Goal: Task Accomplishment & Management: Manage account settings

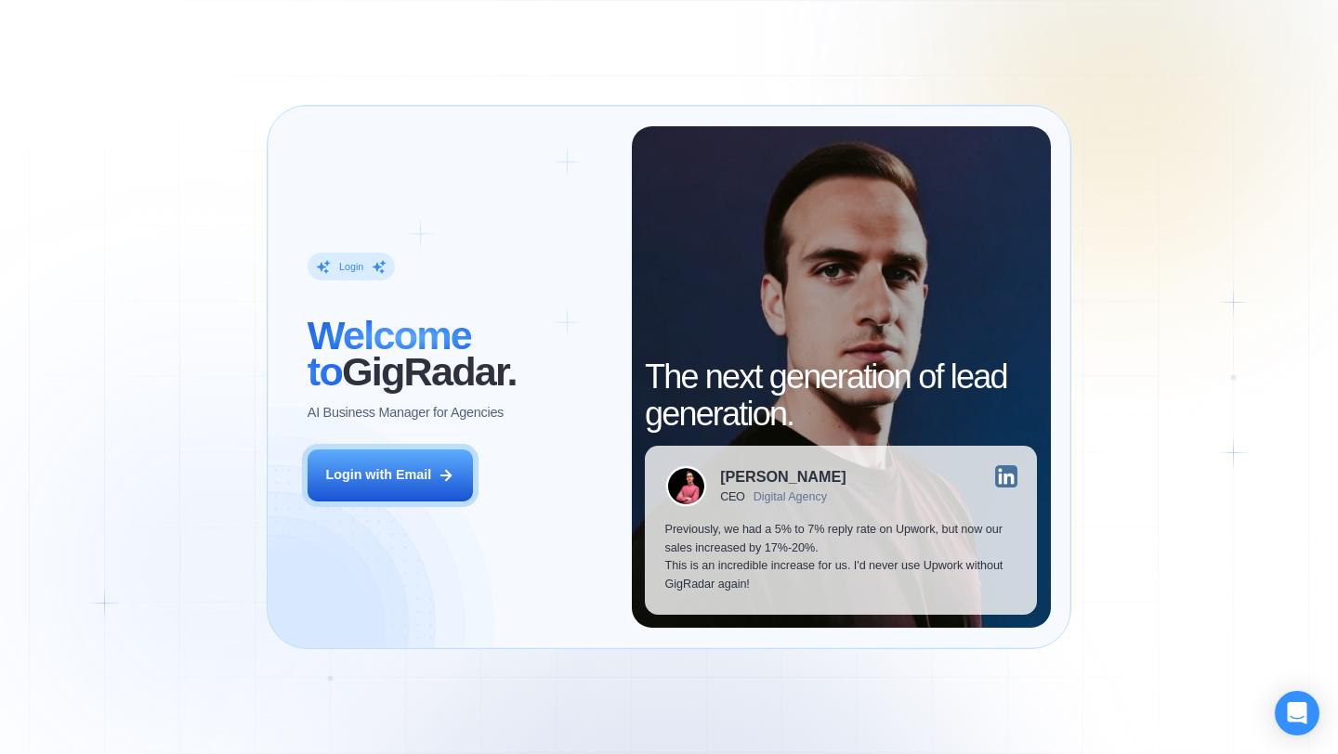
click at [413, 438] on div "Login ‍ Welcome to GigRadar. AI Business Manager for Agencies Login with Email" at bounding box center [459, 377] width 344 height 502
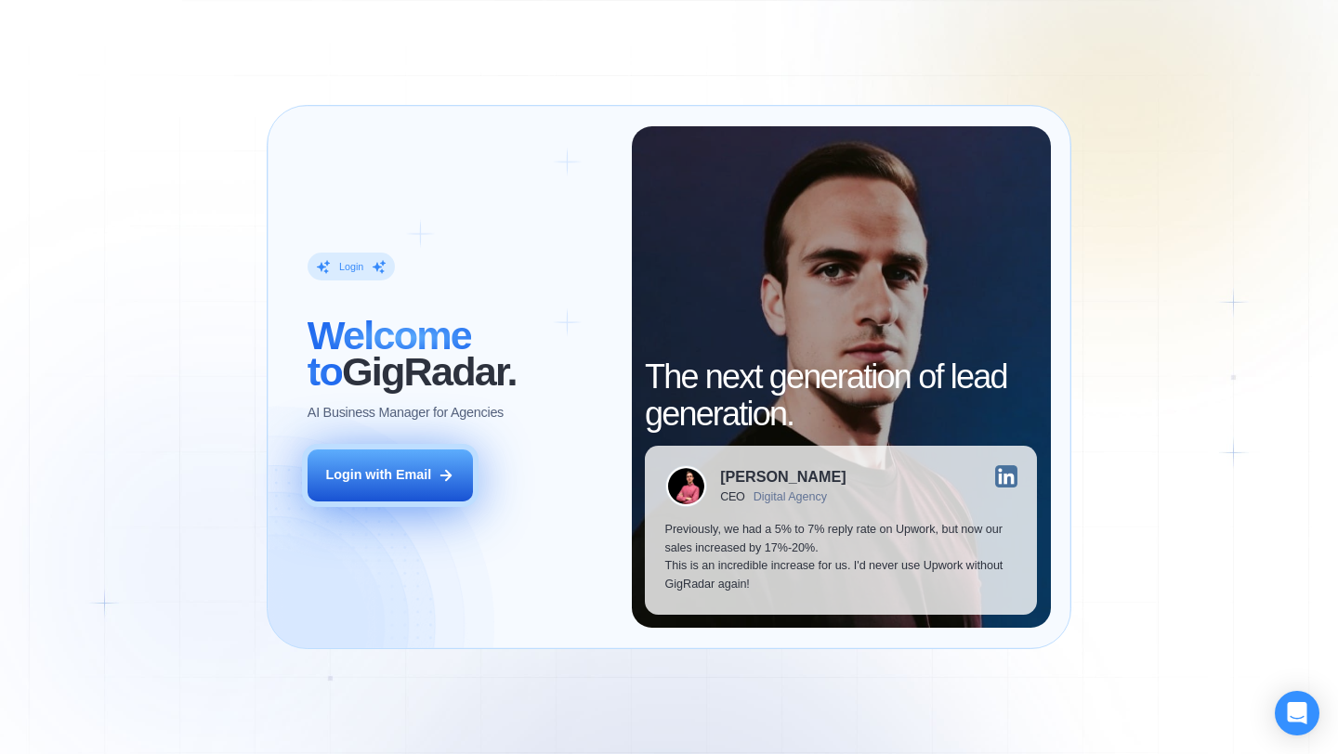
click at [419, 472] on div "Login with Email" at bounding box center [378, 475] width 106 height 19
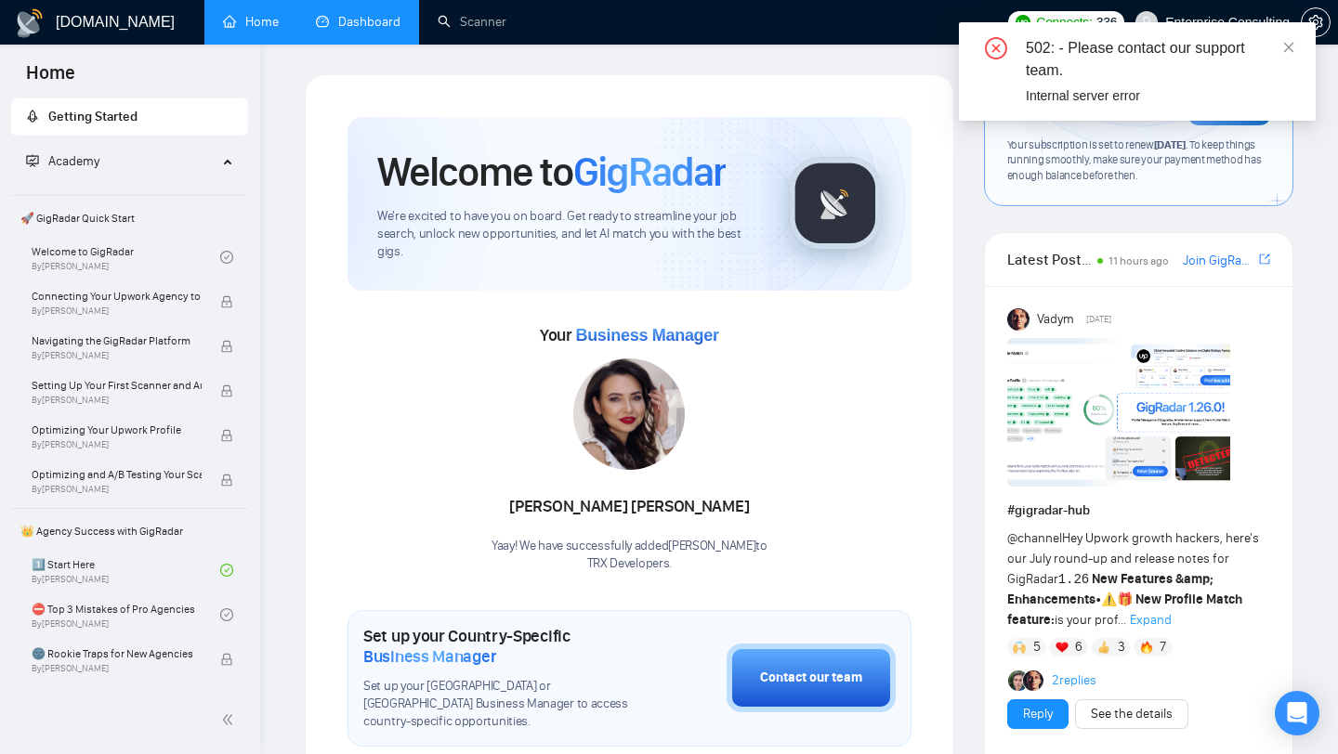
click at [383, 44] on li "Dashboard" at bounding box center [358, 22] width 122 height 45
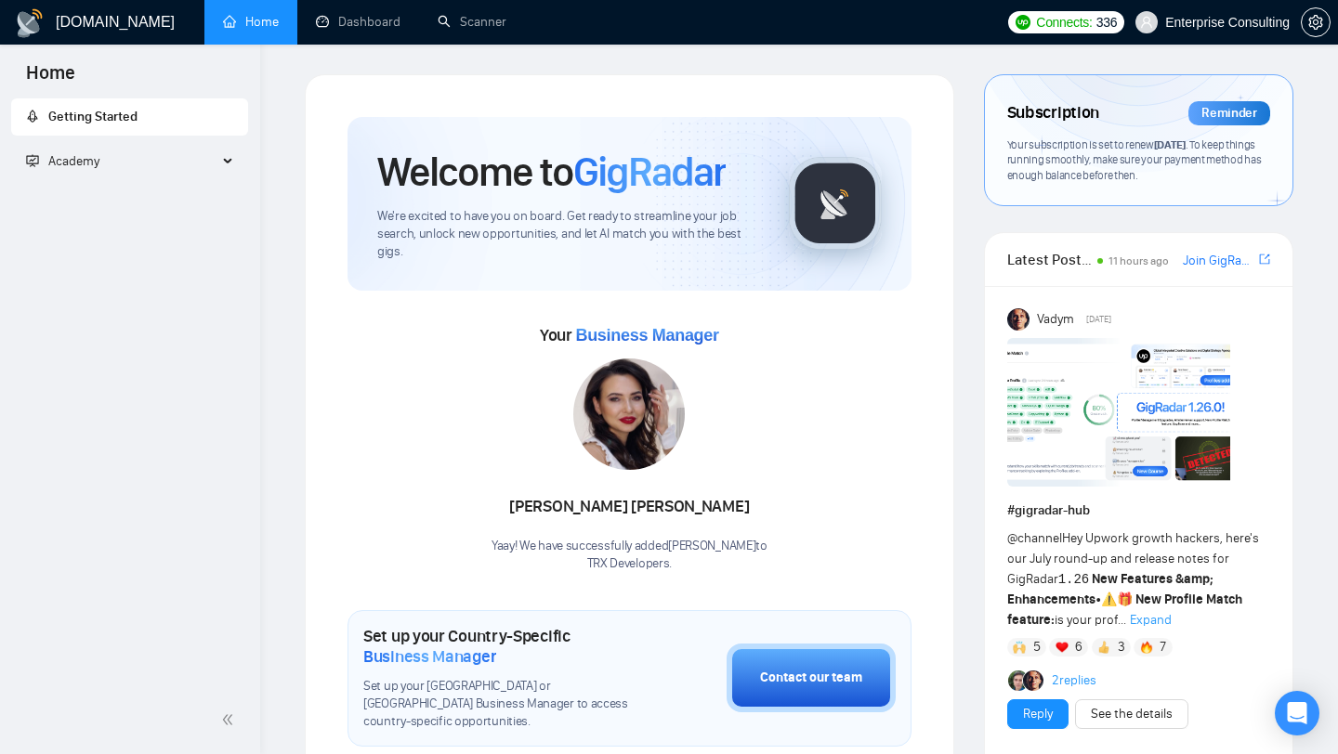
click at [367, 30] on link "Dashboard" at bounding box center [358, 22] width 85 height 16
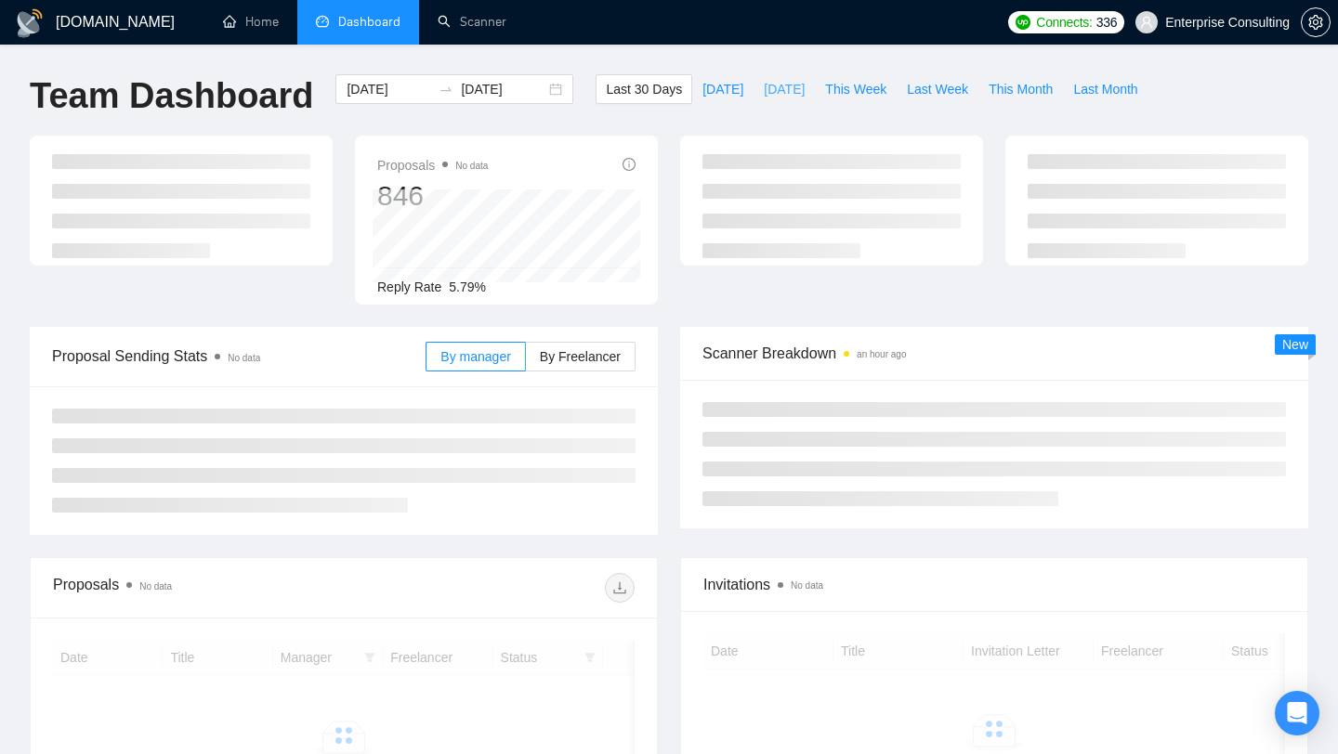
click at [766, 97] on span "Yesterday" at bounding box center [784, 89] width 41 height 20
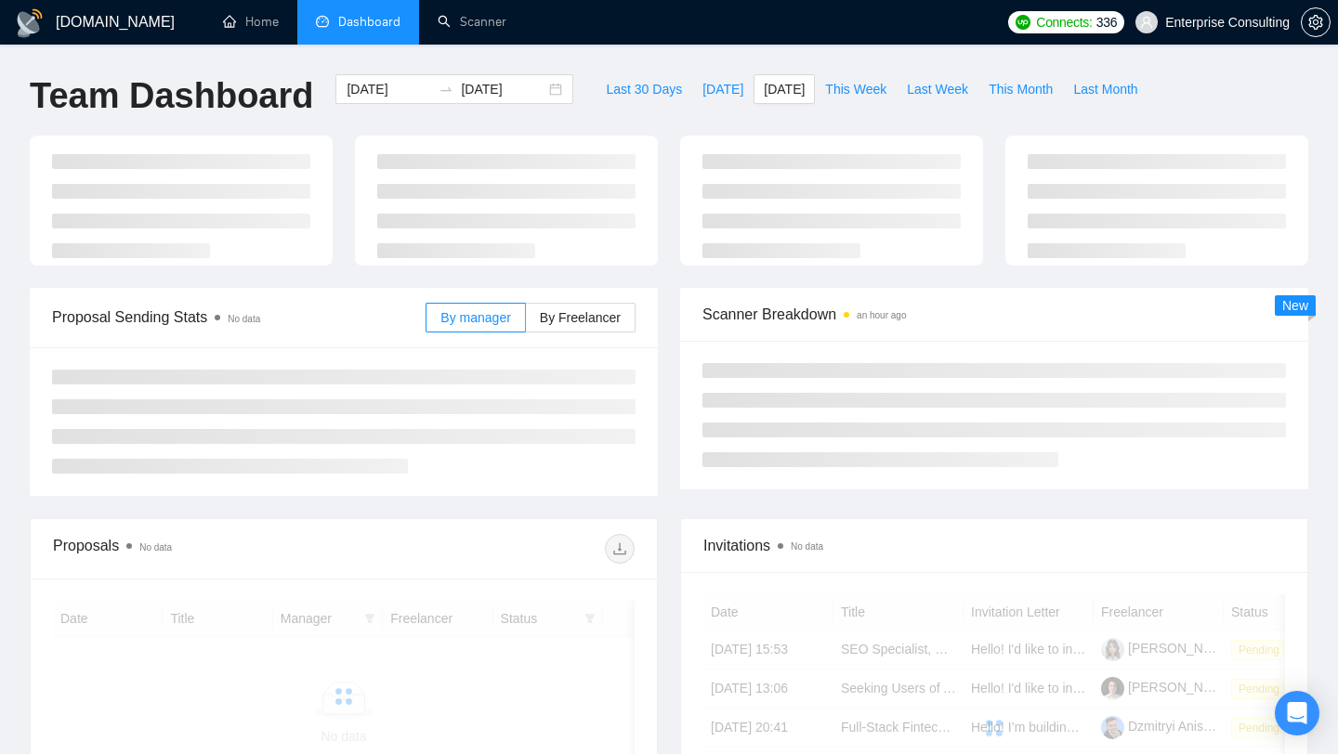
type input "2025-08-14"
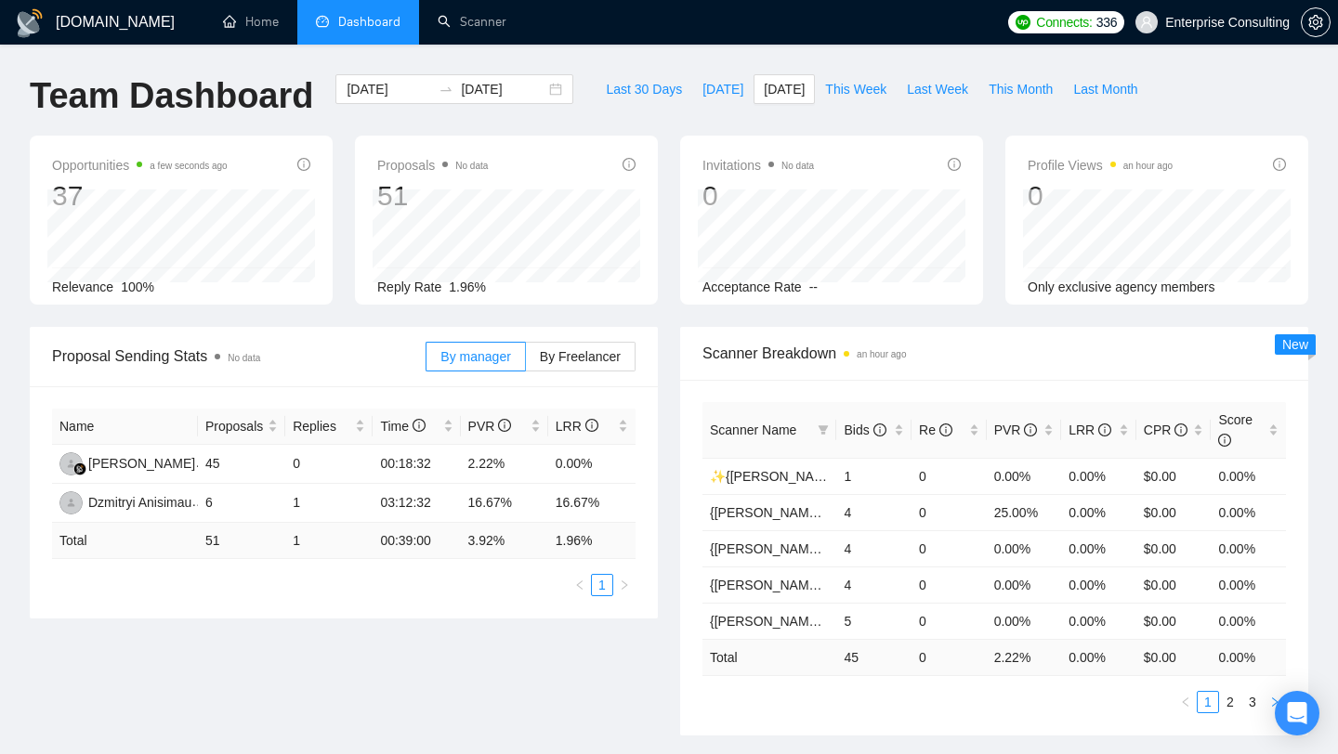
click at [1271, 699] on icon "right" at bounding box center [1274, 702] width 11 height 11
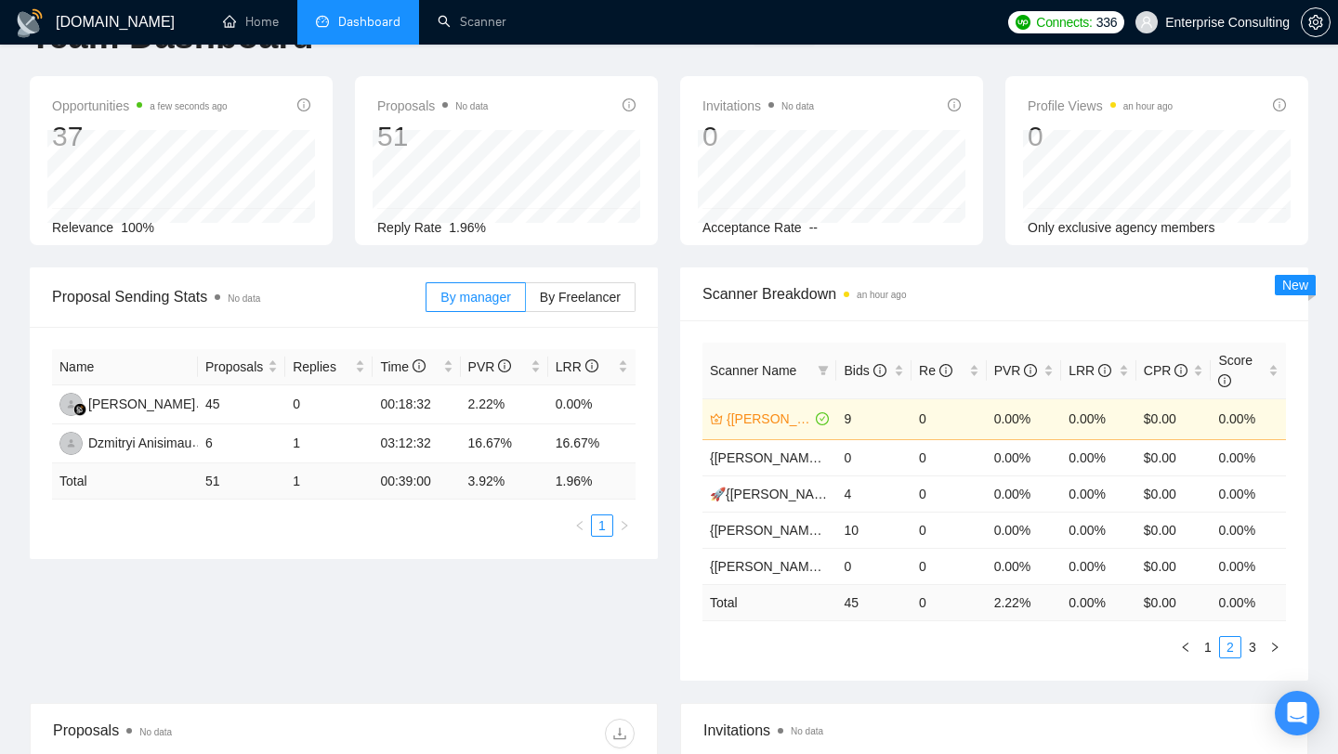
scroll to position [63, 0]
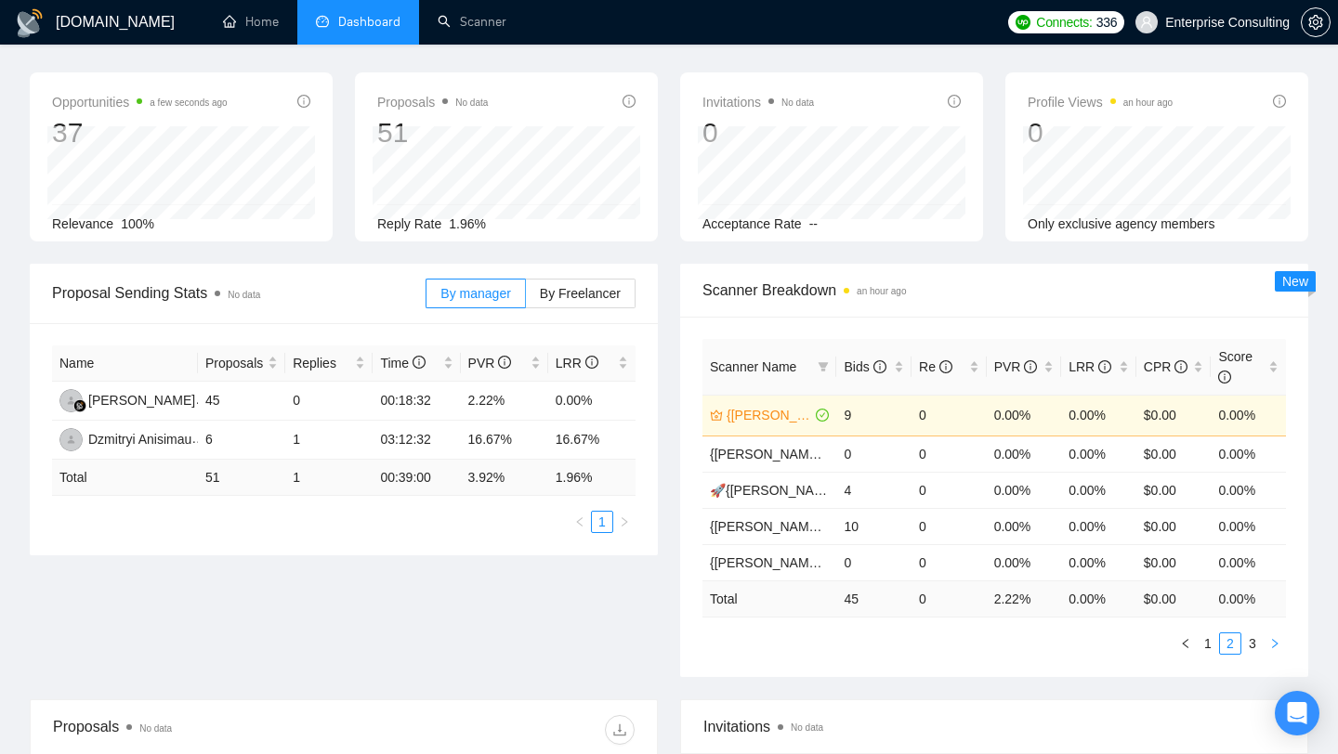
click at [1282, 643] on button "button" at bounding box center [1275, 644] width 22 height 22
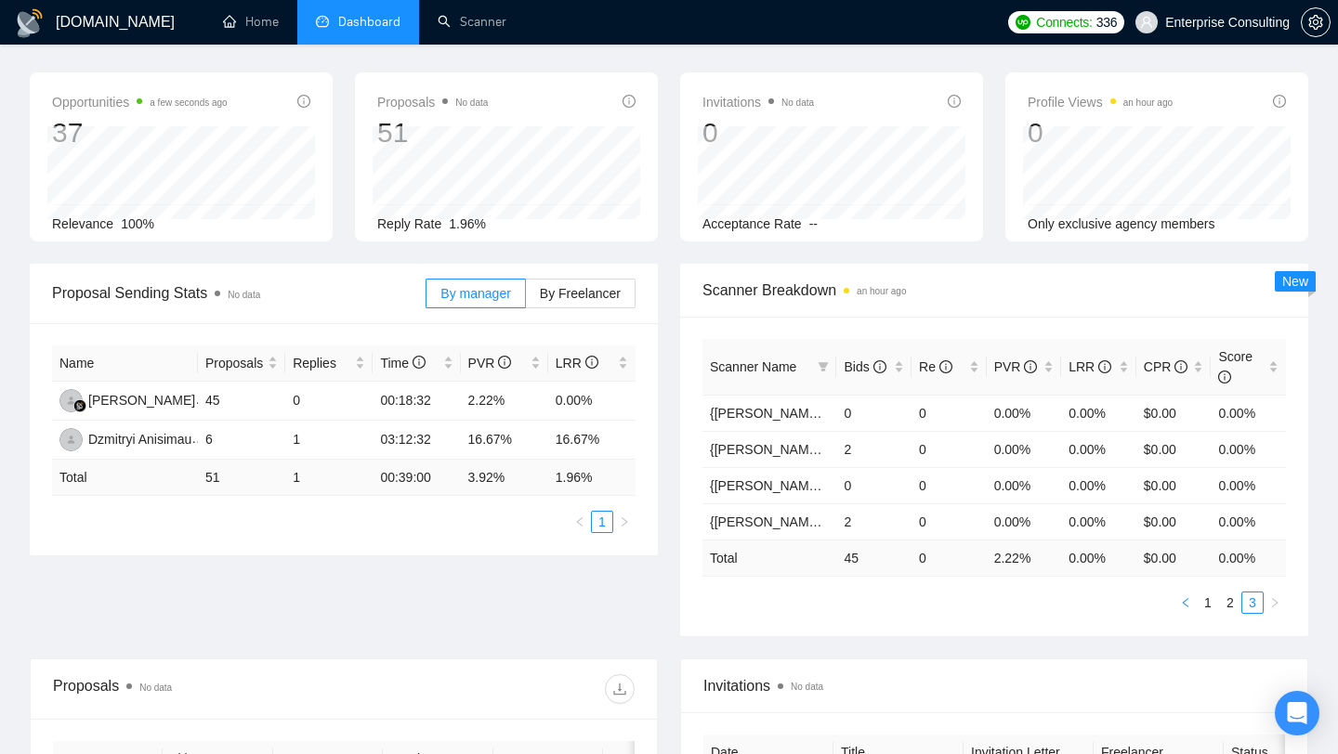
click at [1183, 604] on icon "left" at bounding box center [1185, 602] width 11 height 11
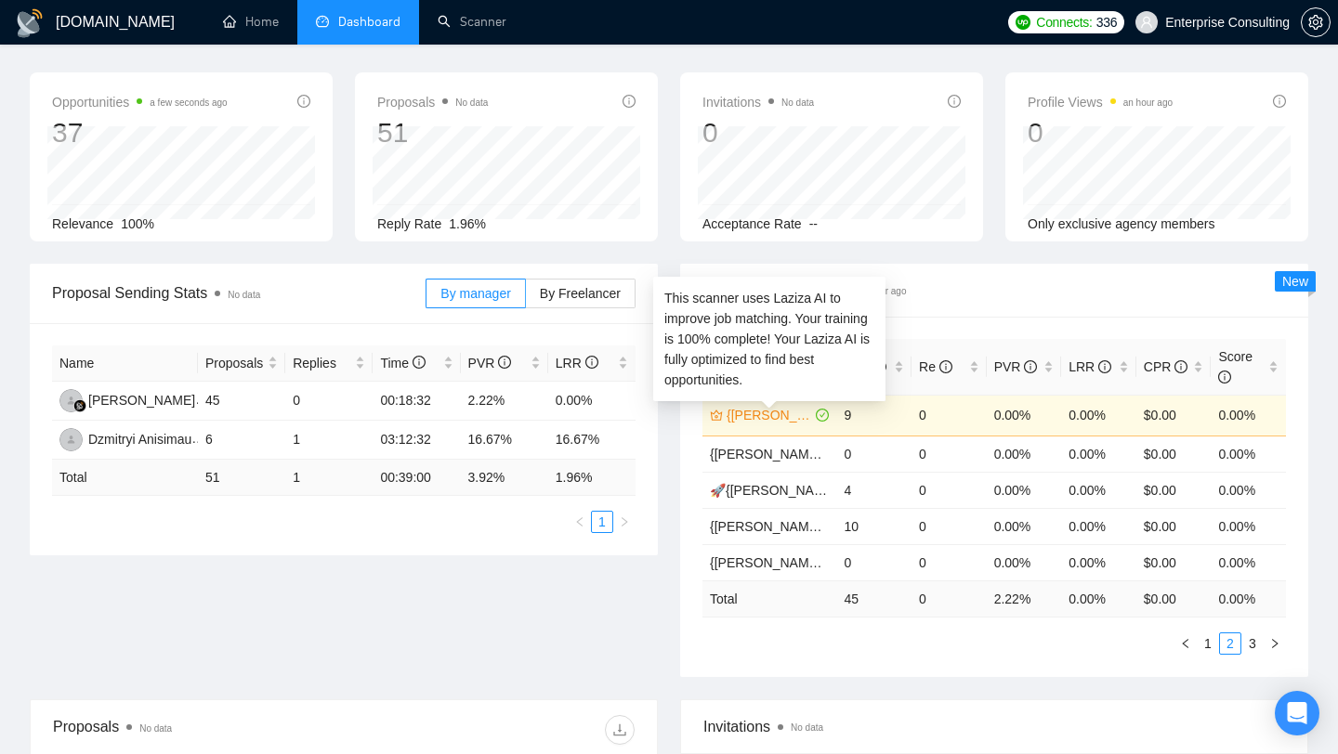
click at [776, 410] on link "{Kate}React/Next.js/Node.js (Long-term, All Niches)" at bounding box center [769, 415] width 85 height 20
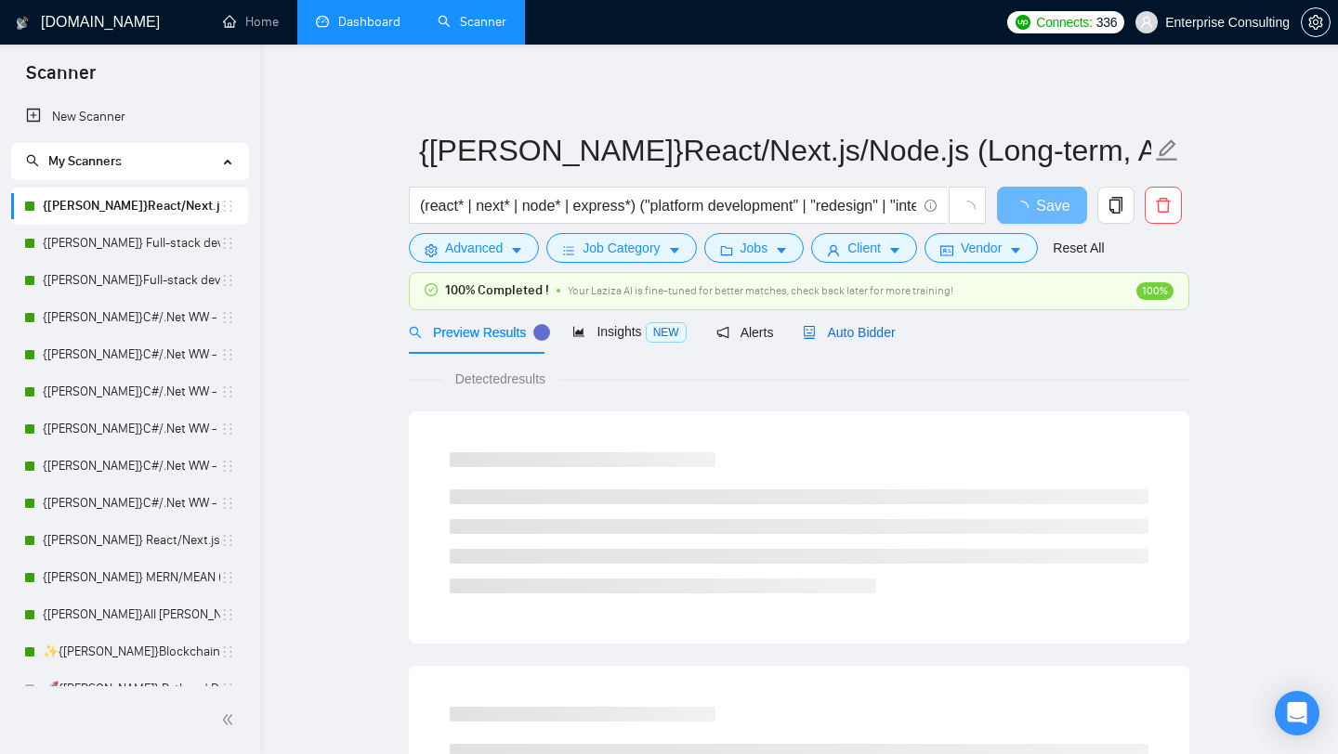
click at [816, 333] on icon "robot" at bounding box center [809, 332] width 13 height 13
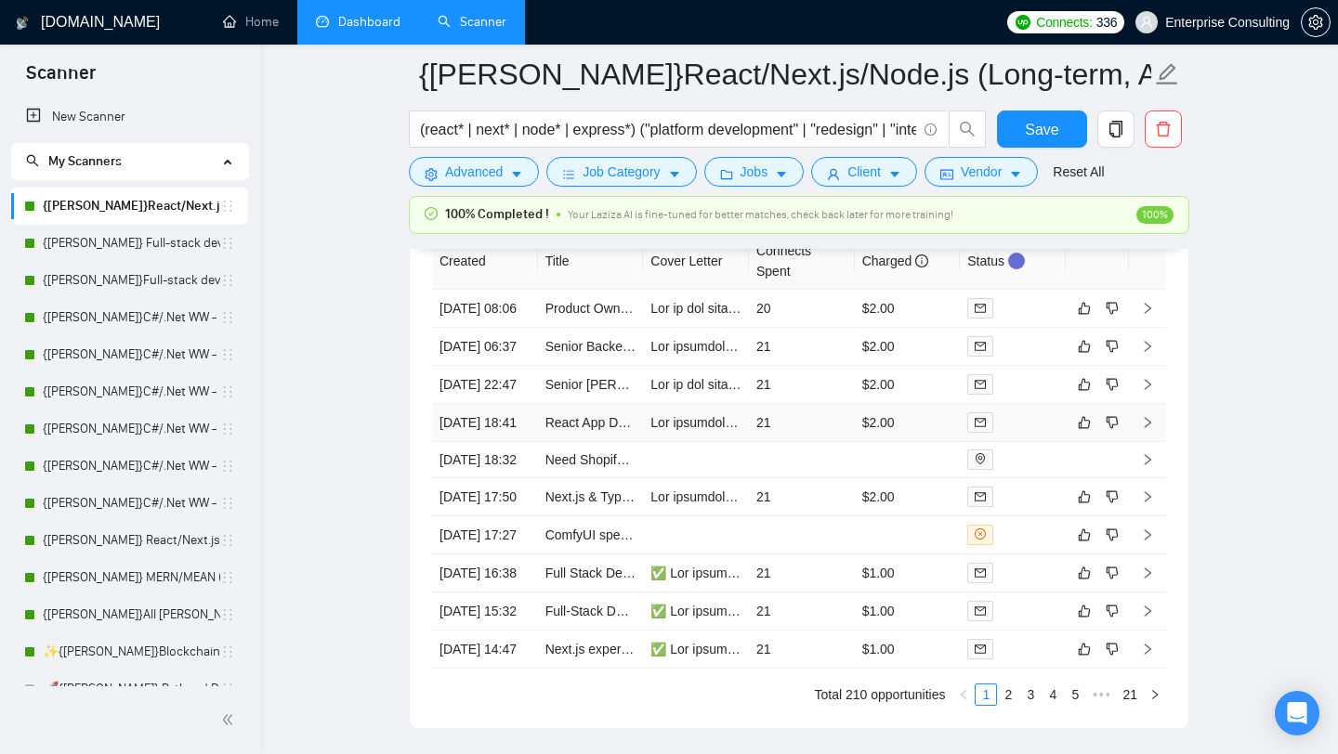
scroll to position [4559, 0]
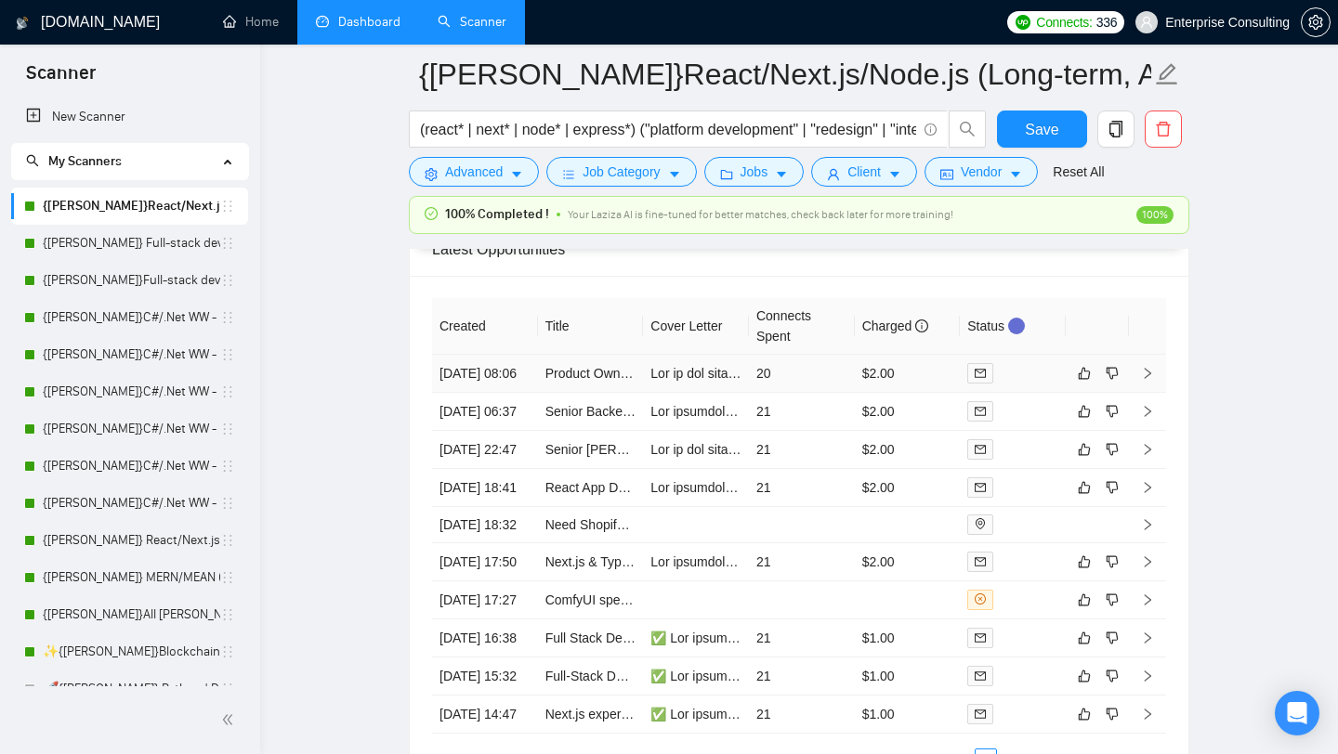
click at [801, 393] on td "20" at bounding box center [802, 374] width 106 height 38
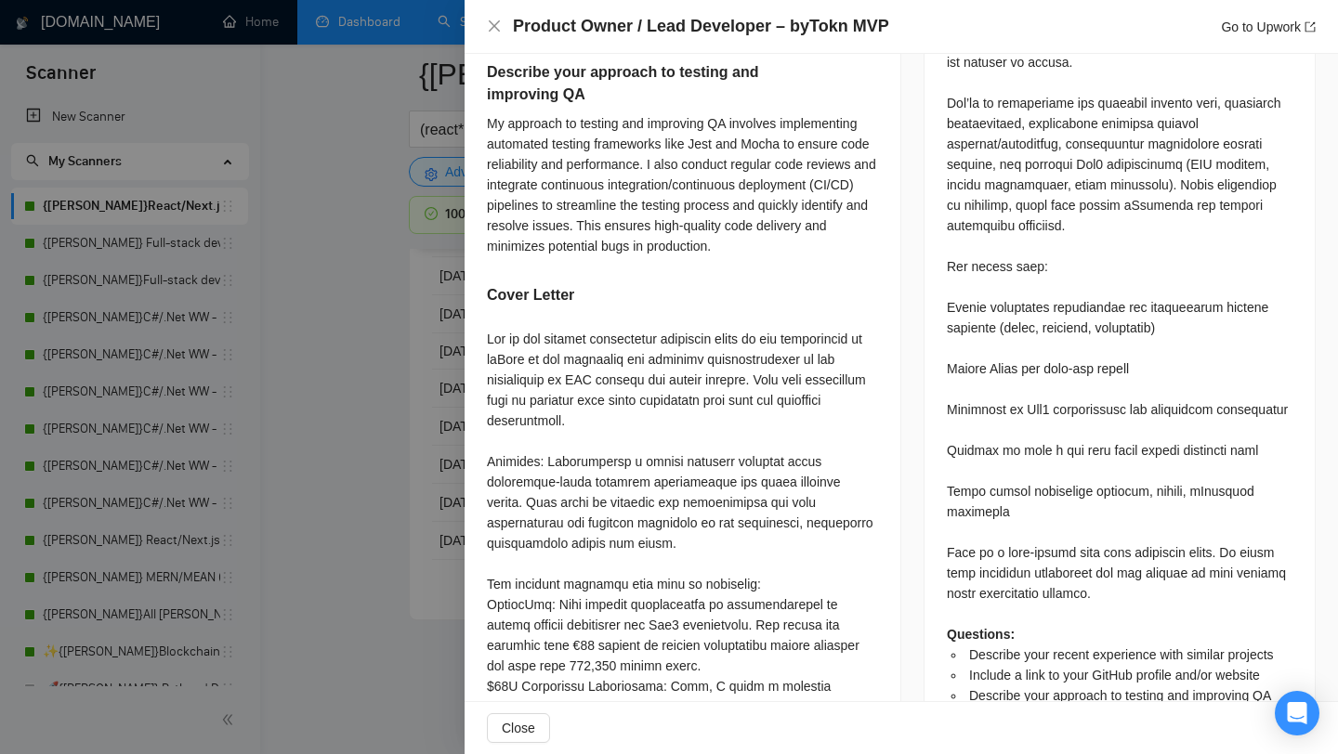
scroll to position [1168, 0]
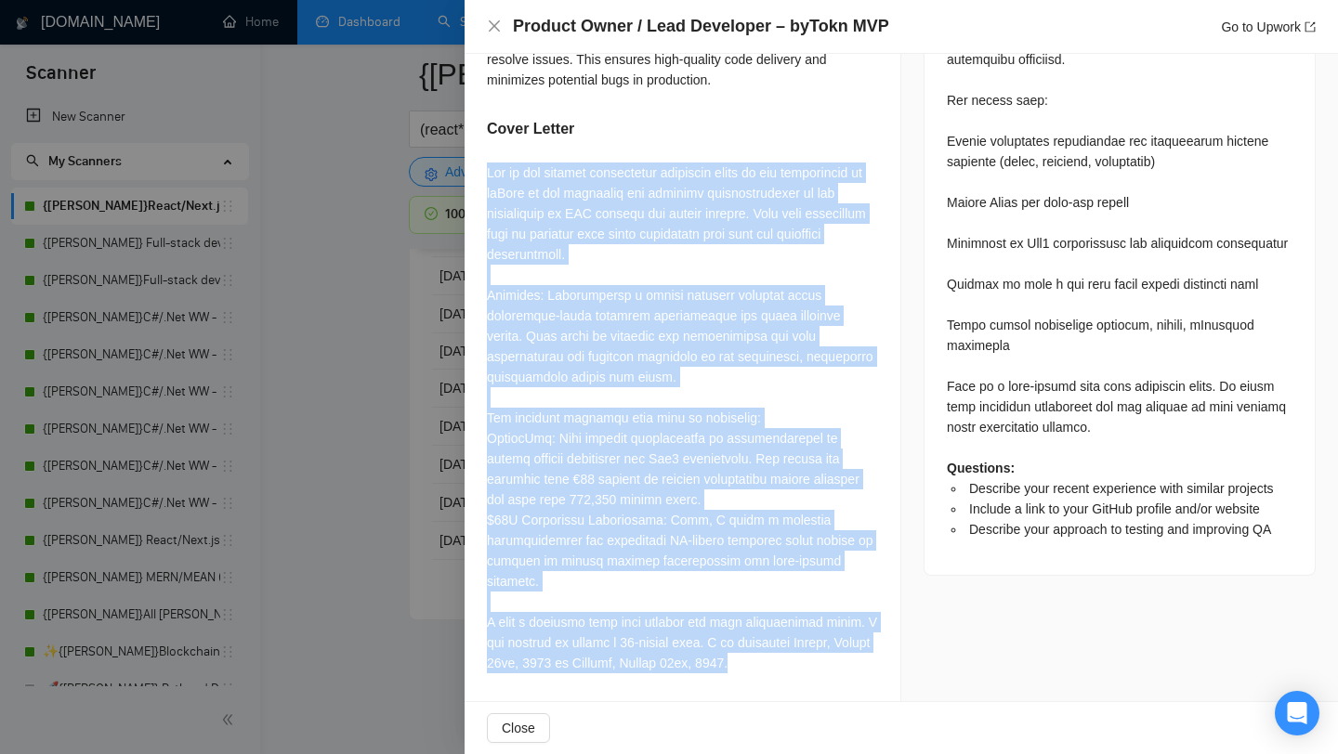
drag, startPoint x: 483, startPoint y: 189, endPoint x: 836, endPoint y: 689, distance: 612.7
click at [836, 689] on div "Describe your recent experience with similar projects Recently, I led the devel…" at bounding box center [683, 141] width 436 height 1124
copy div "One of the biggest unmentioned technical risks in the development of byTokn is …"
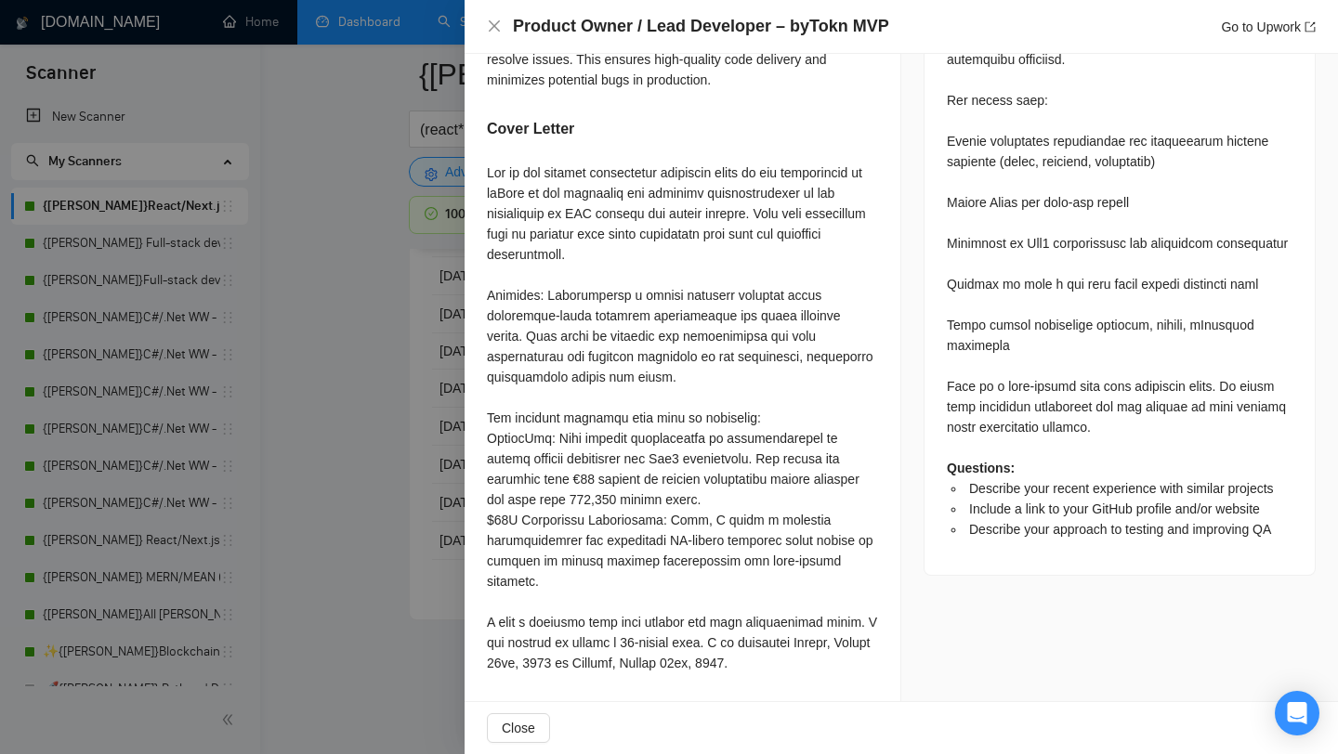
click at [297, 556] on div at bounding box center [669, 377] width 1338 height 754
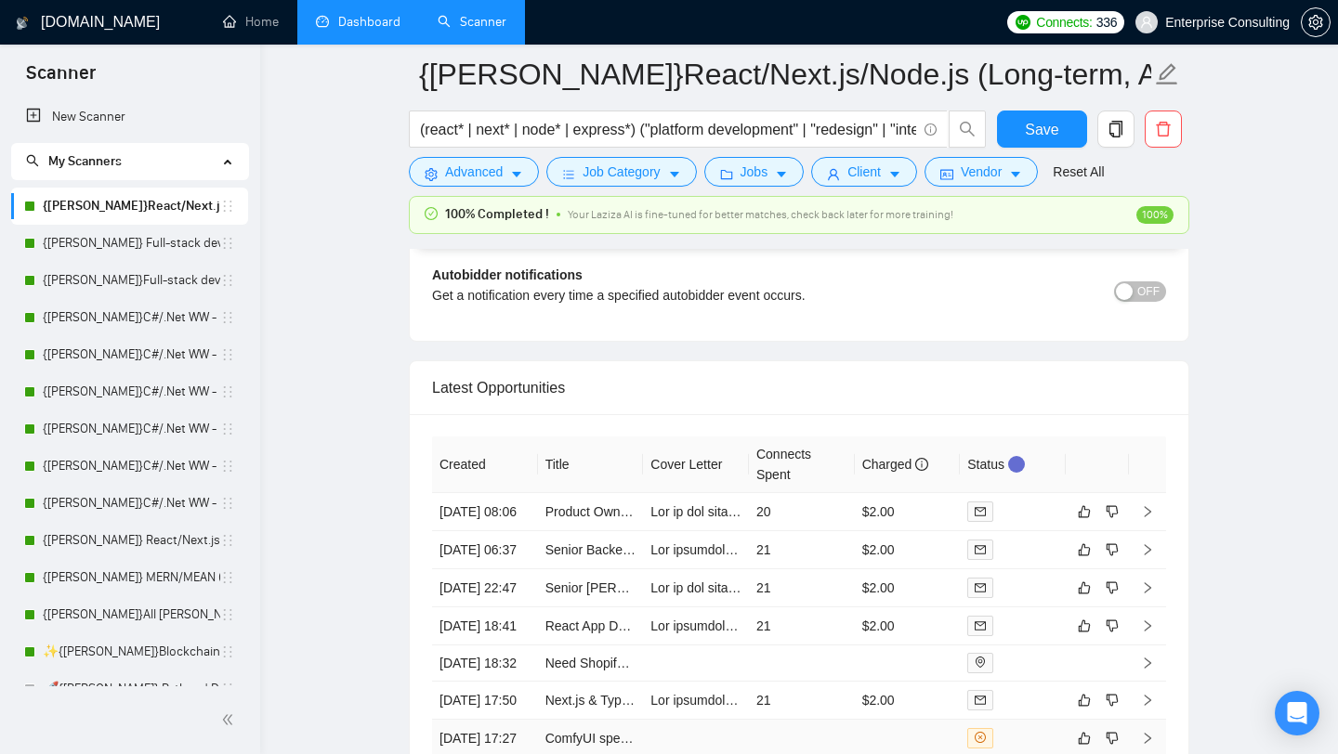
scroll to position [4385, 0]
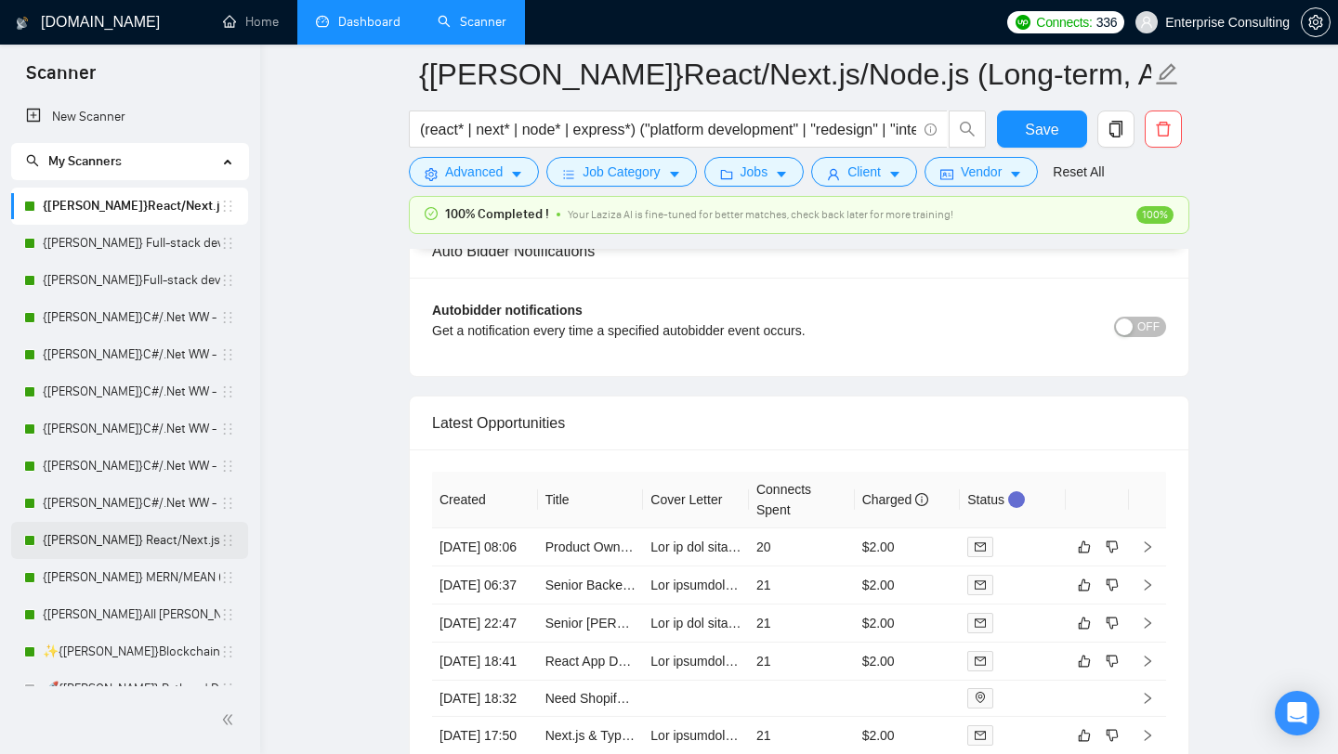
click at [118, 547] on link "{ILYA} React/Next.js/Node.js (Long-term, All Niches)" at bounding box center [131, 540] width 177 height 37
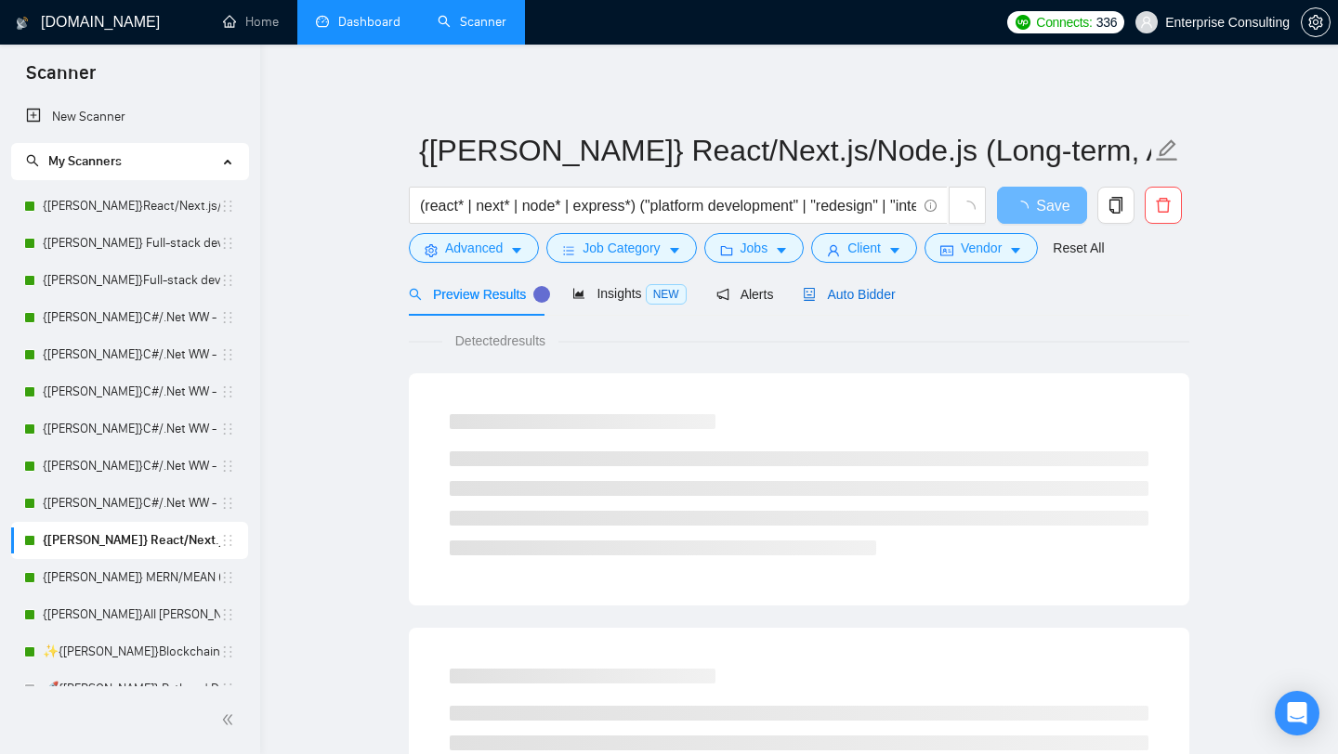
click at [836, 287] on span "Auto Bidder" at bounding box center [849, 294] width 92 height 15
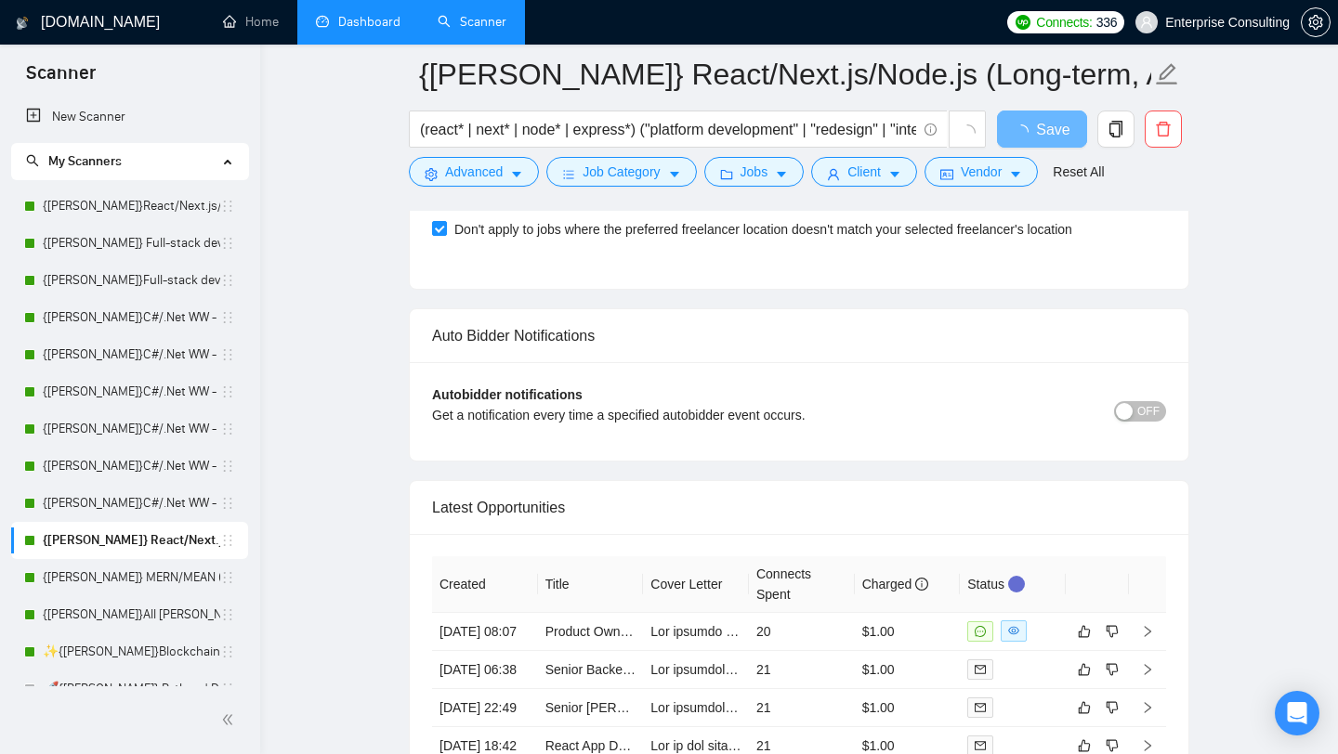
scroll to position [4153, 0]
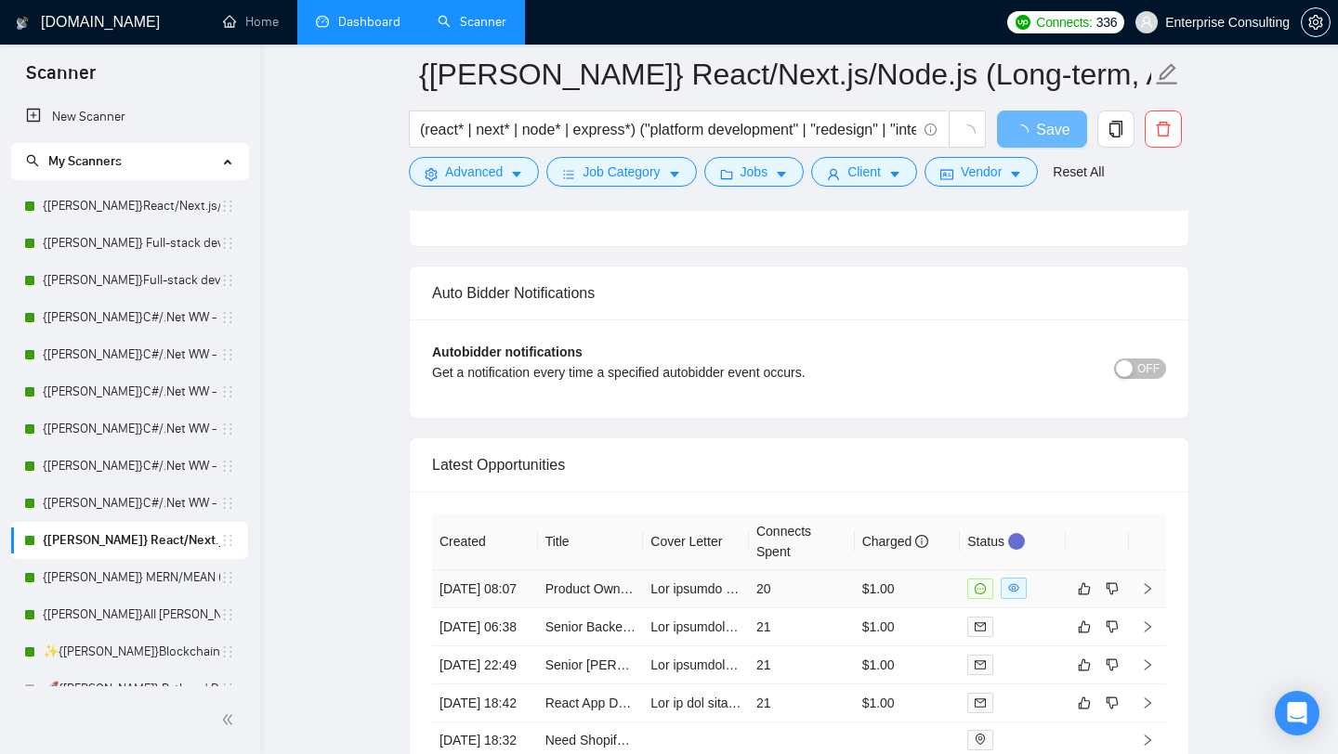
click at [688, 609] on td at bounding box center [696, 589] width 106 height 38
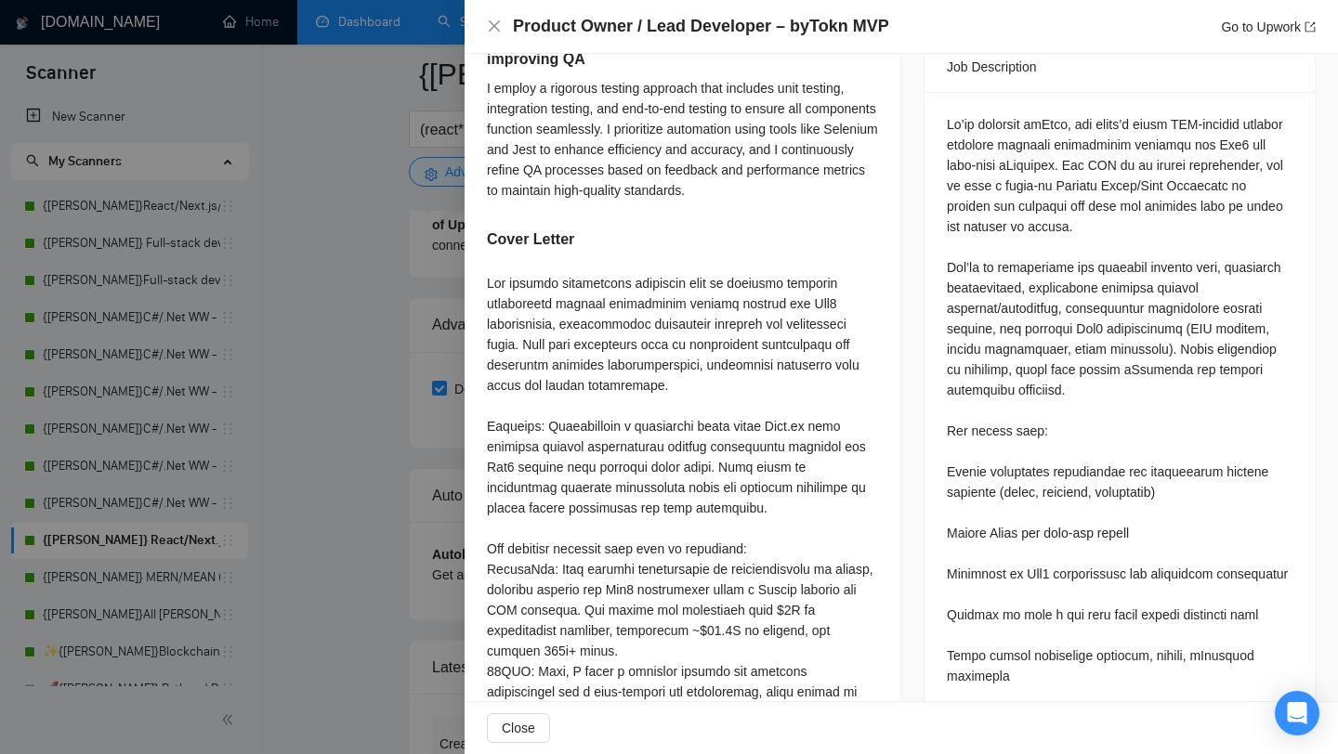
scroll to position [832, 0]
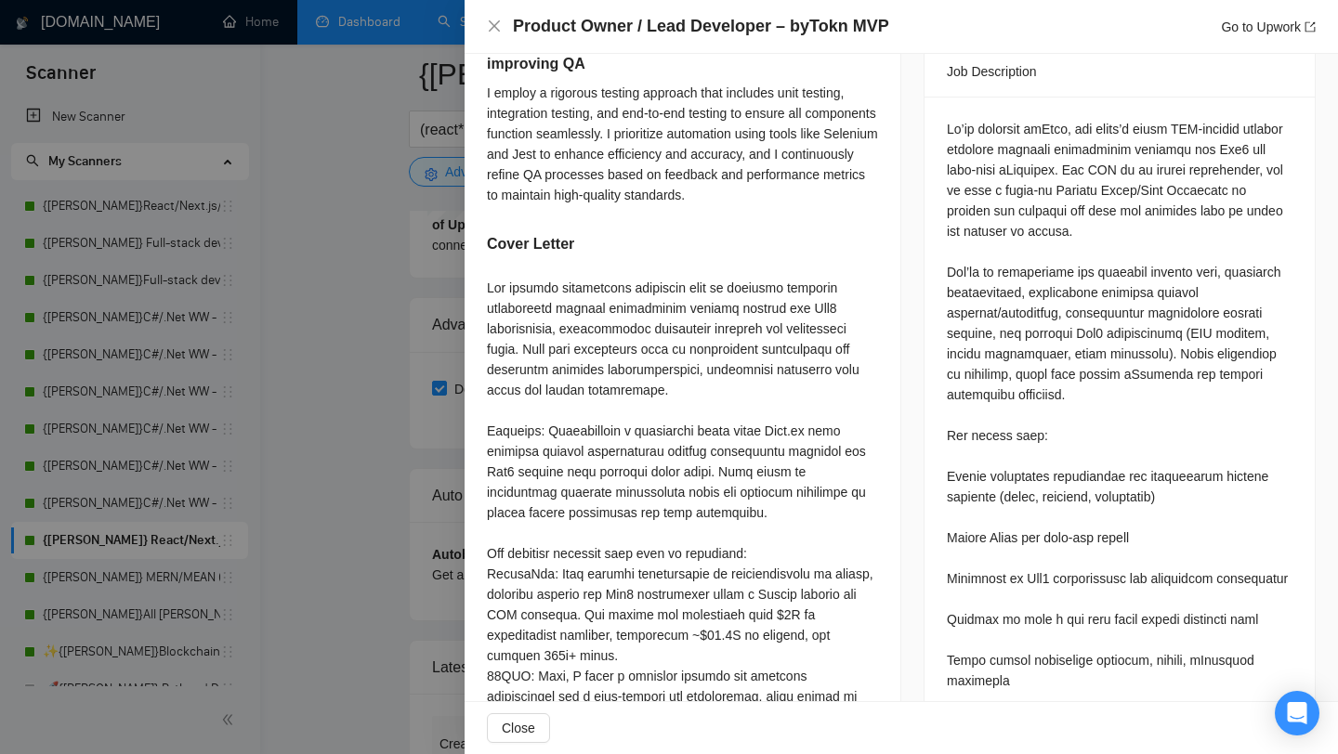
click at [365, 430] on div at bounding box center [669, 377] width 1338 height 754
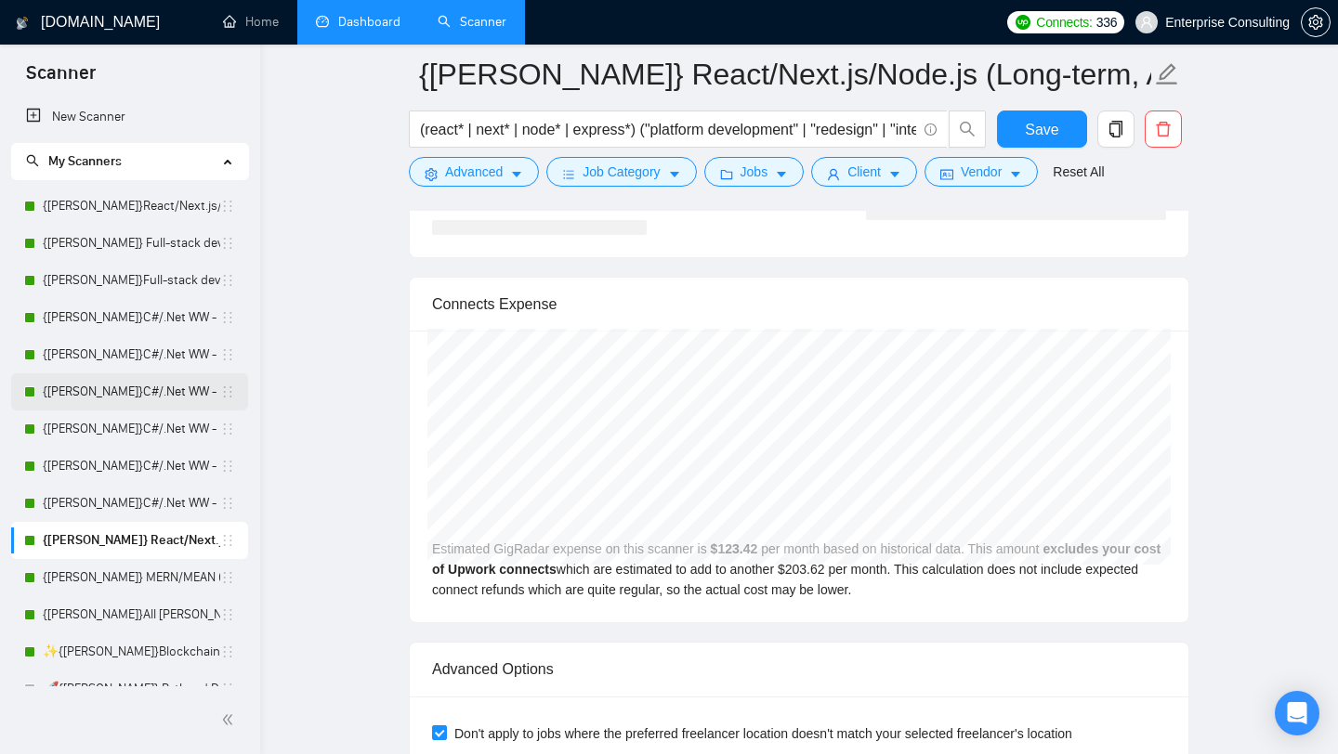
scroll to position [3783, 0]
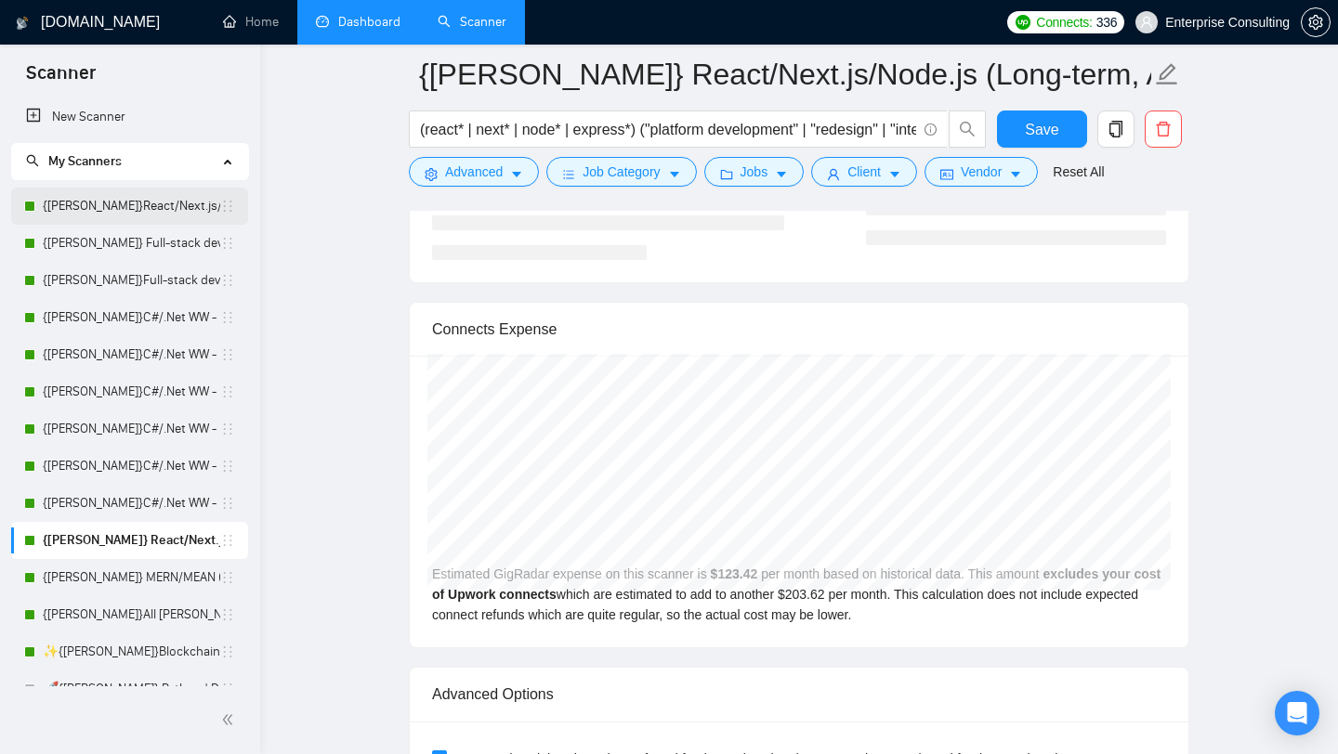
click at [143, 214] on link "{Kate}React/Next.js/Node.js (Long-term, All Niches)" at bounding box center [131, 206] width 177 height 37
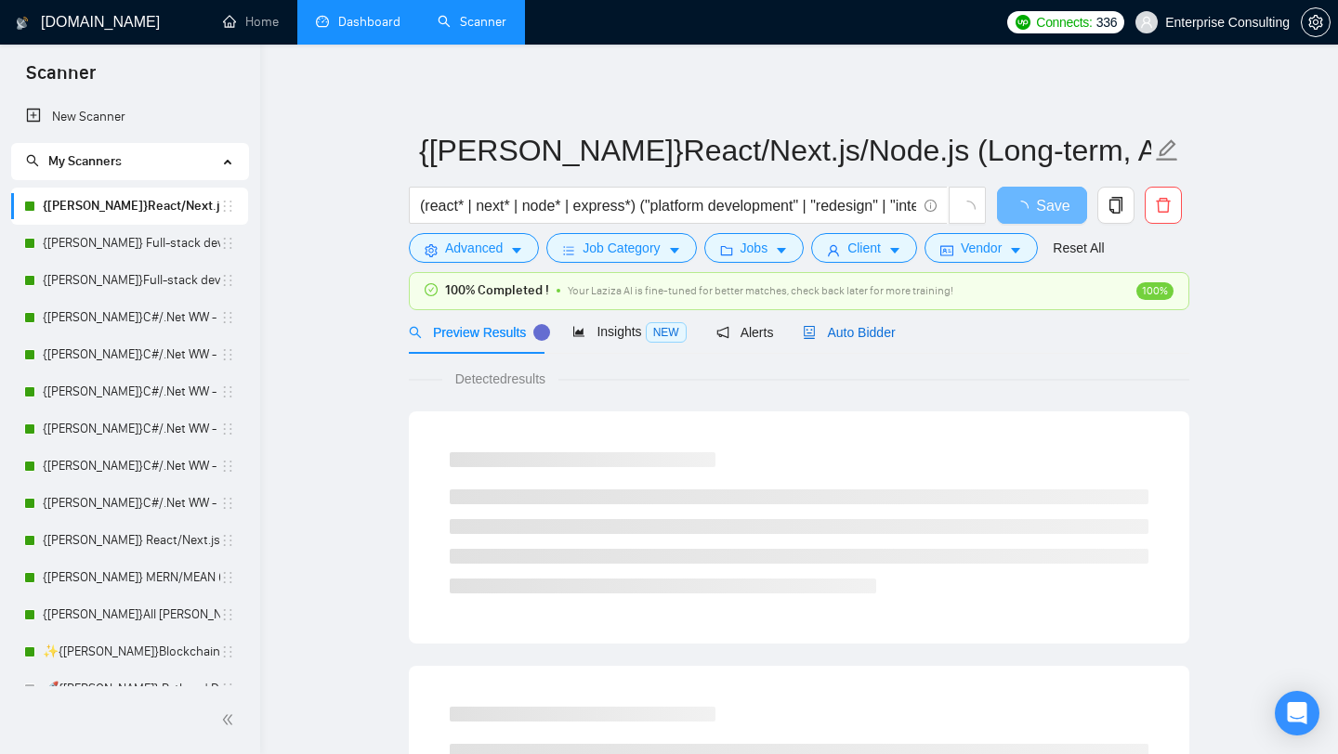
click at [851, 332] on span "Auto Bidder" at bounding box center [849, 332] width 92 height 15
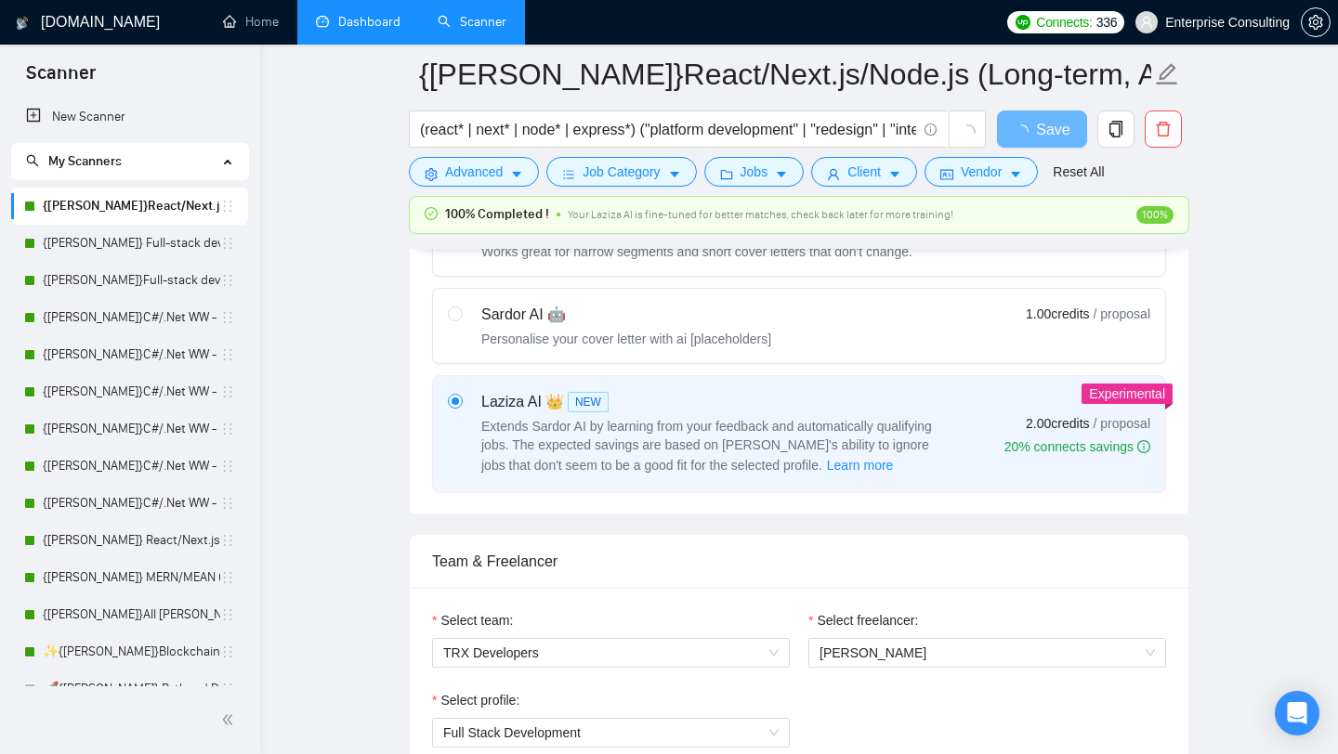
scroll to position [544, 0]
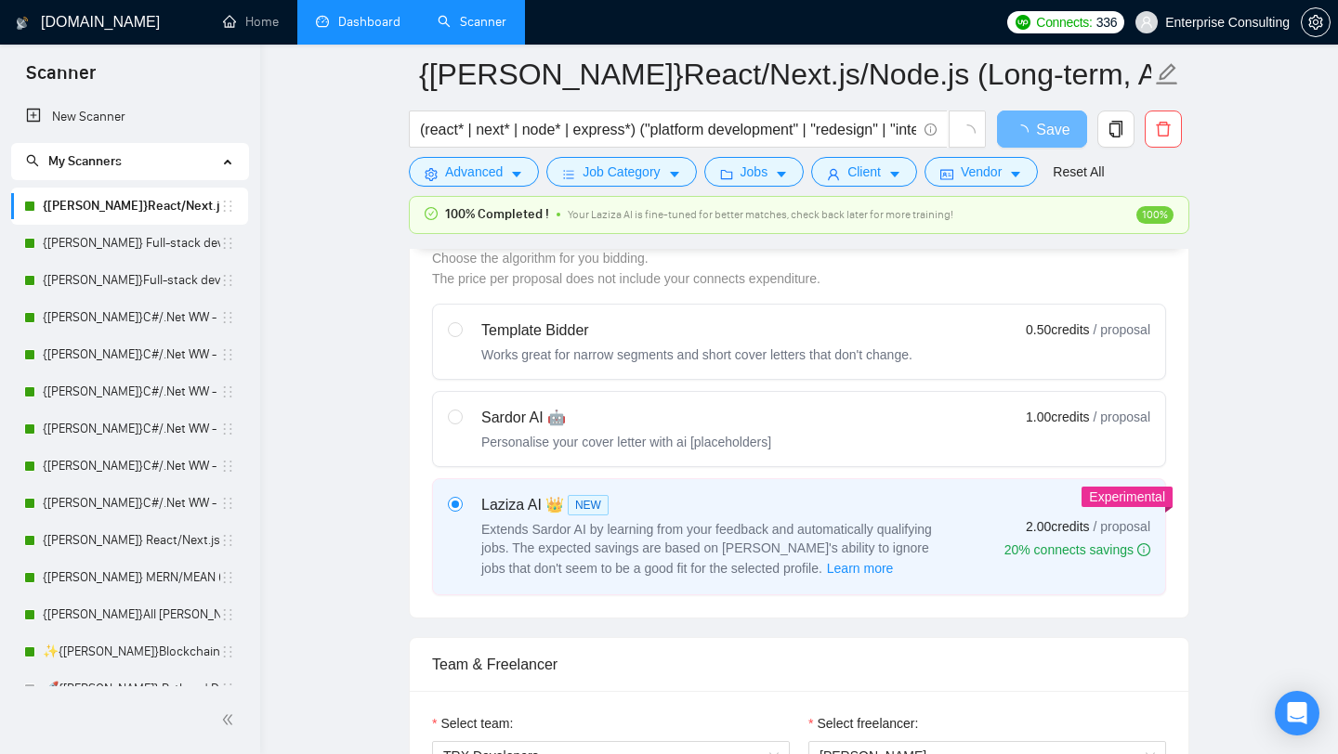
click at [668, 457] on label "Sardor AI 🤖 Personalise your cover letter with ai [placeholders] 1.00 credits /…" at bounding box center [799, 429] width 732 height 74
click at [461, 423] on input "radio" at bounding box center [454, 416] width 13 height 13
radio input "true"
radio input "false"
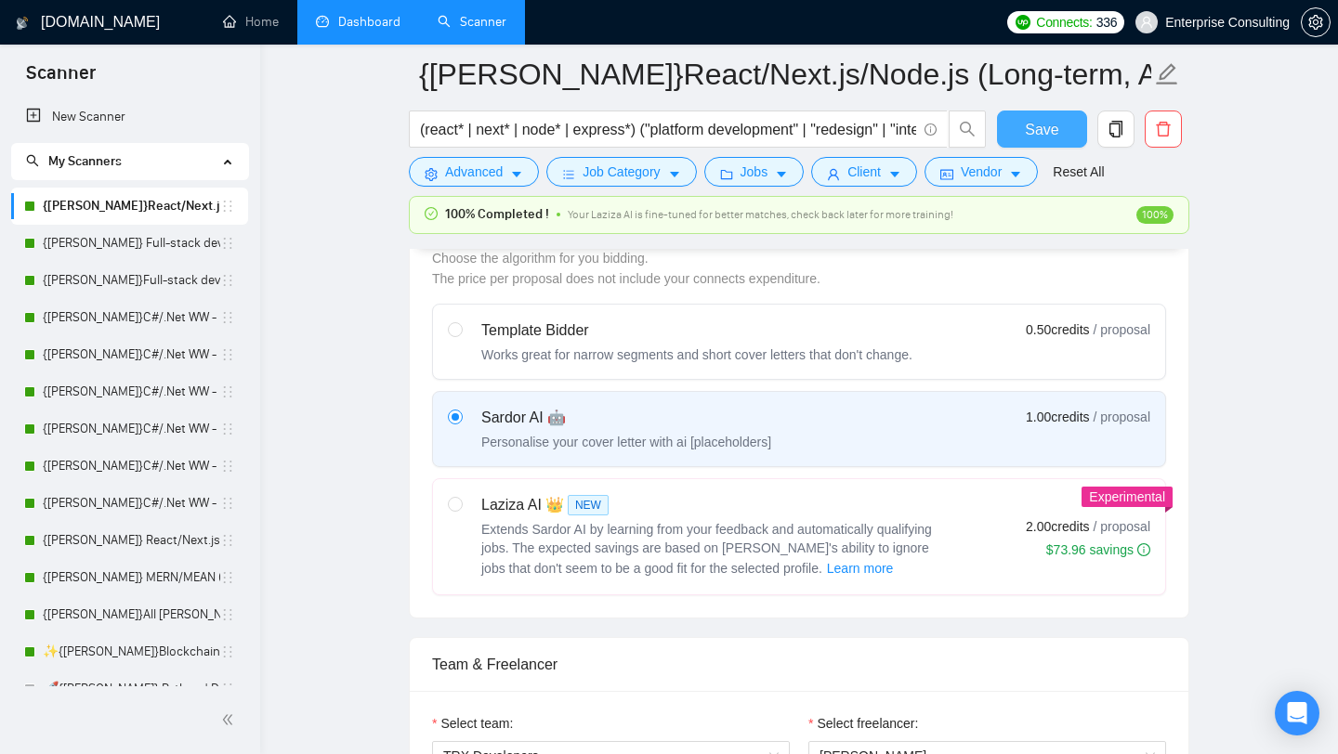
click at [1026, 141] on button "Save" at bounding box center [1042, 129] width 90 height 37
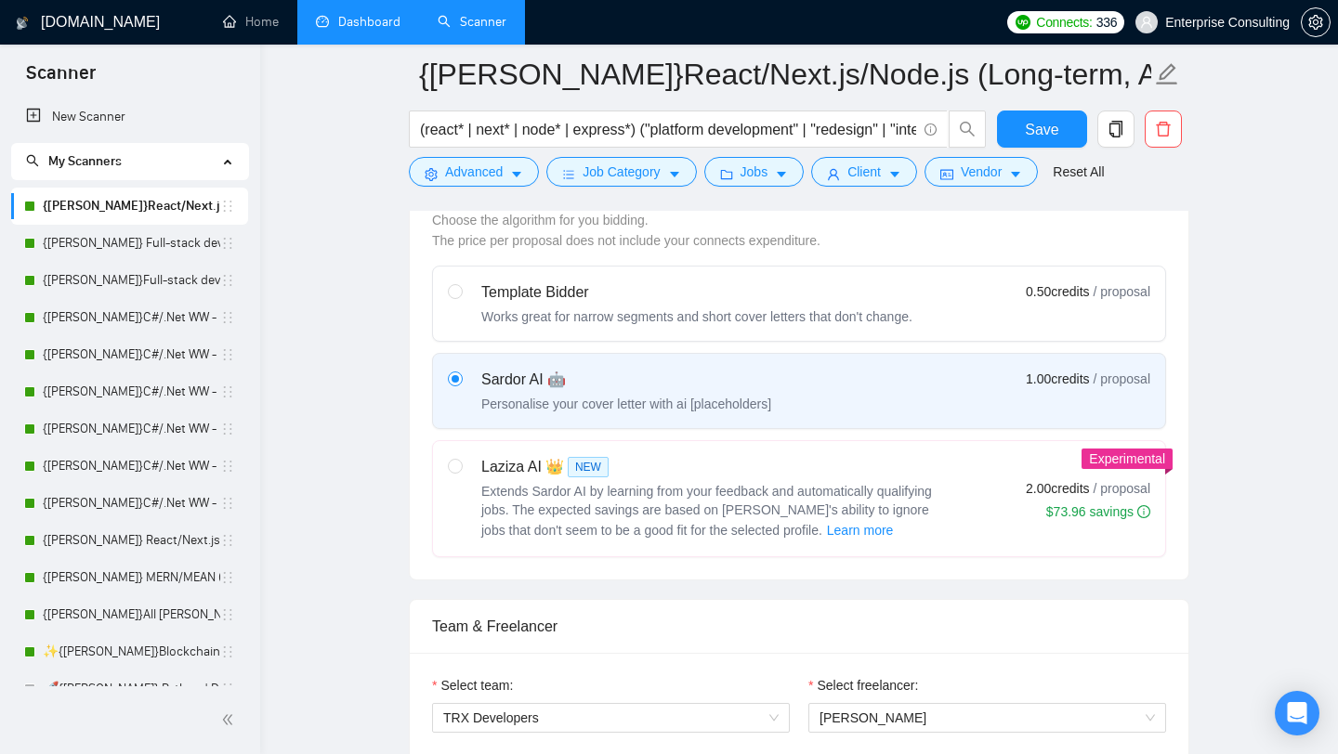
click at [322, 30] on link "Dashboard" at bounding box center [358, 22] width 85 height 16
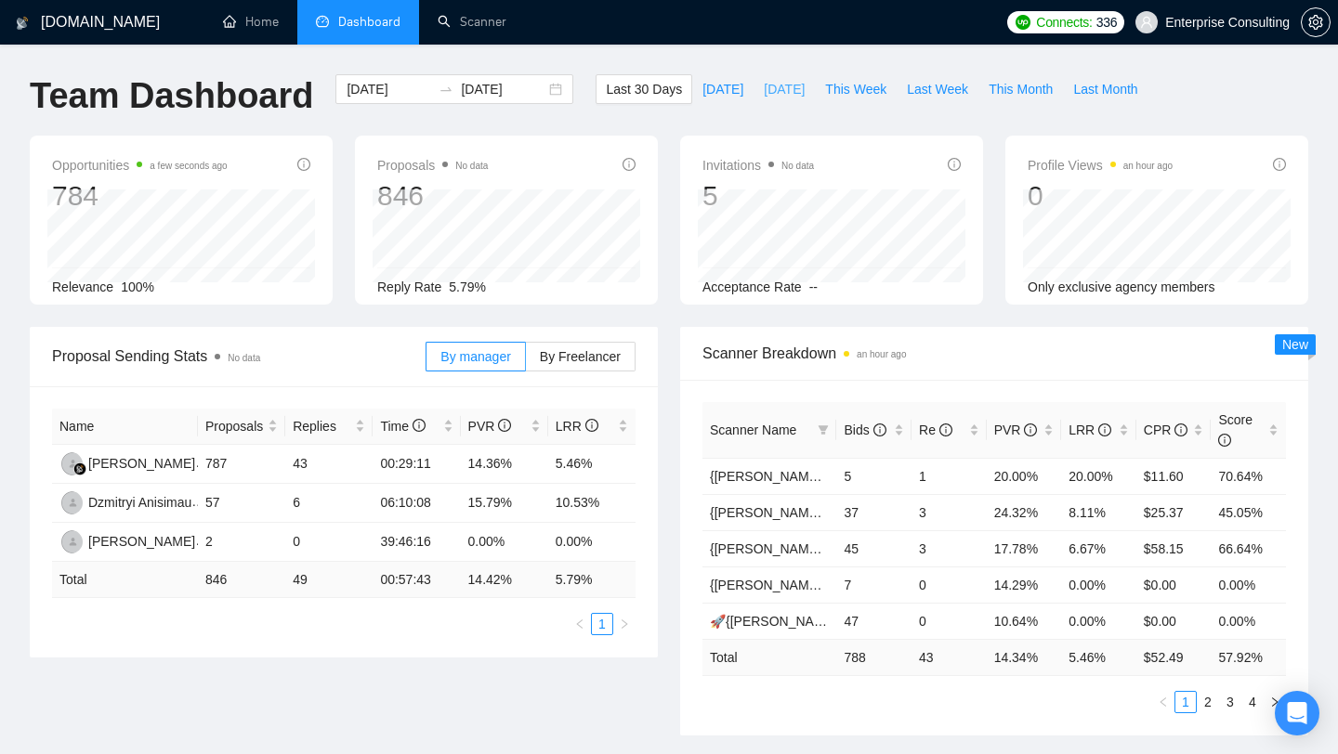
click at [764, 90] on span "Yesterday" at bounding box center [784, 89] width 41 height 20
type input "2025-08-14"
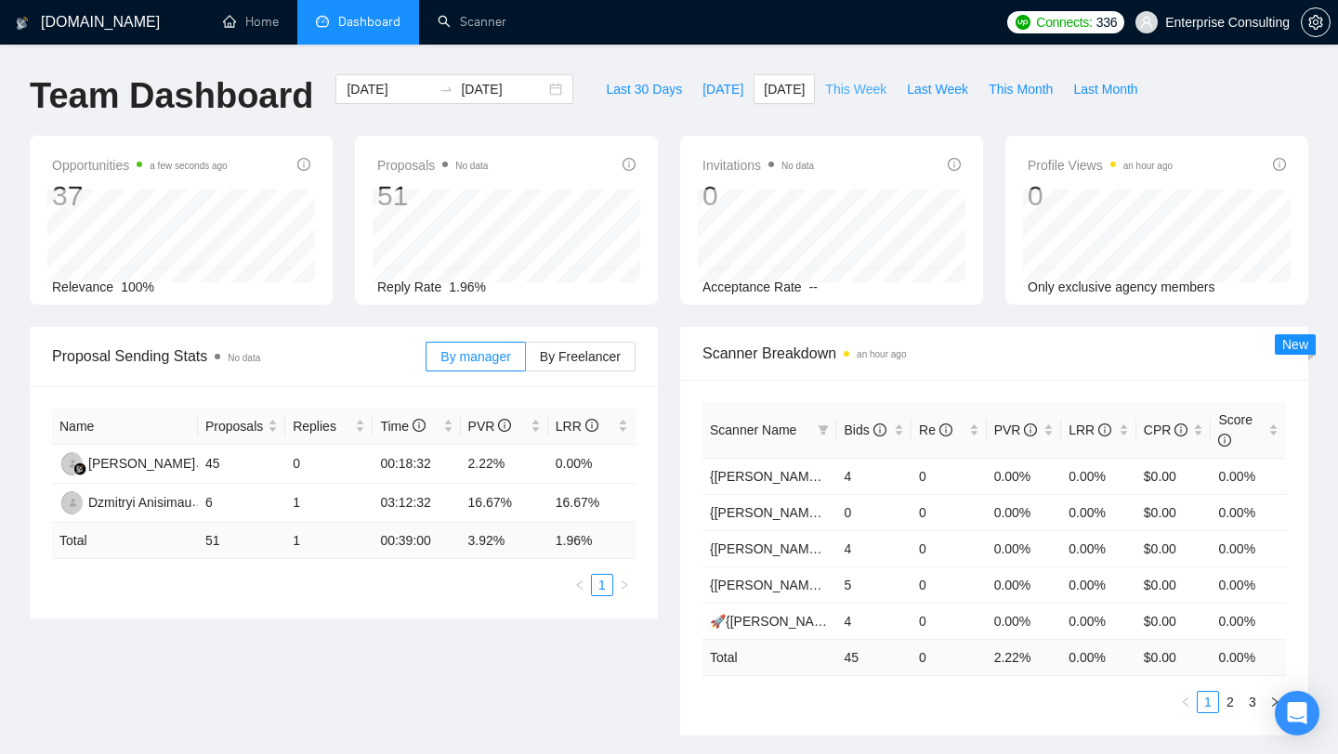
click at [866, 97] on span "This Week" at bounding box center [855, 89] width 61 height 20
type input "2025-08-11"
type input "2025-08-17"
click at [956, 92] on span "Last Week" at bounding box center [937, 89] width 61 height 20
type input "2025-08-04"
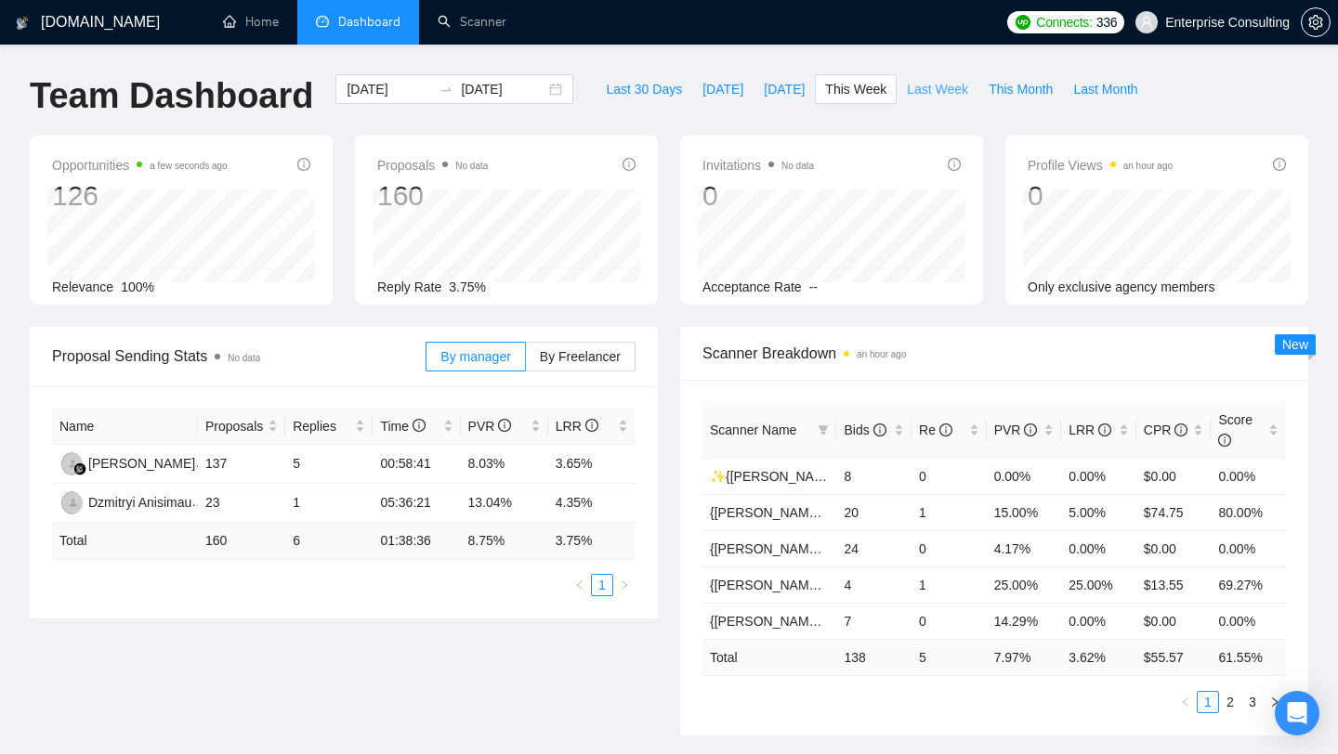
type input "2025-08-10"
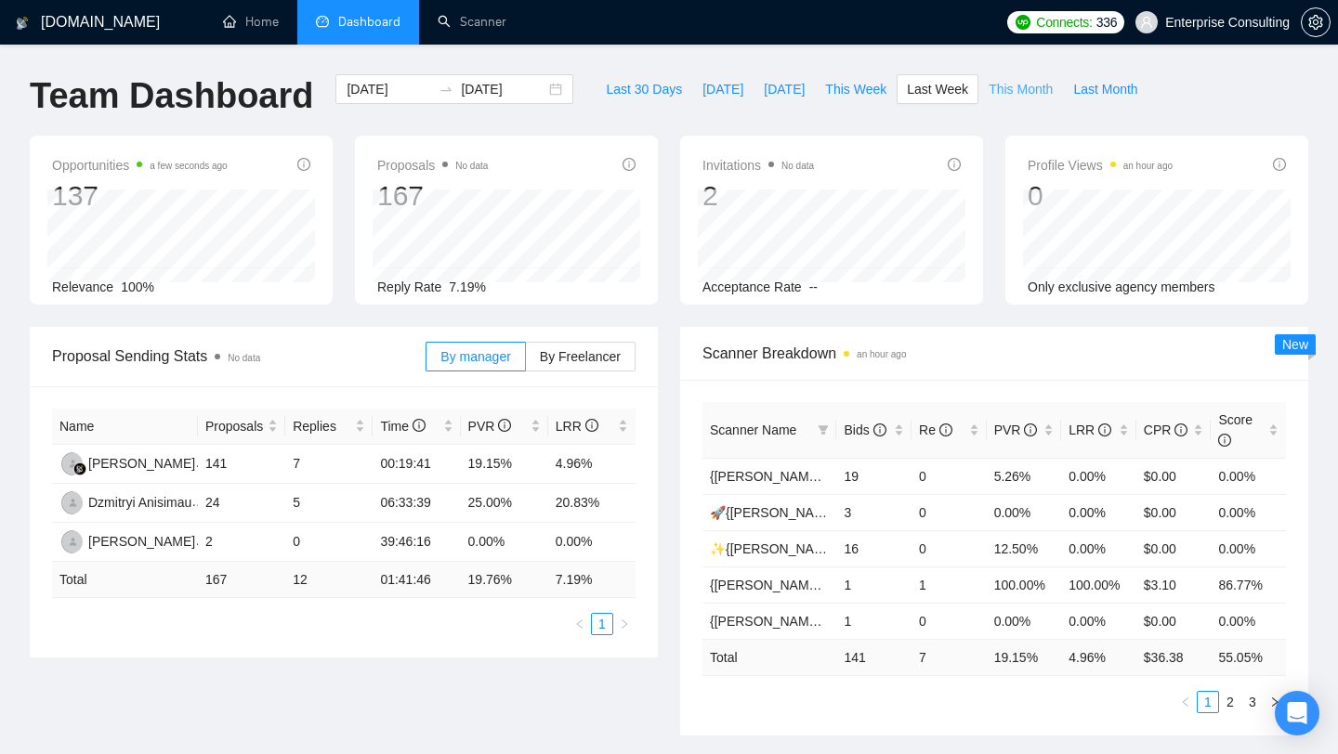
click at [1002, 96] on span "This Month" at bounding box center [1021, 89] width 64 height 20
type input "2025-08-01"
type input "2025-08-31"
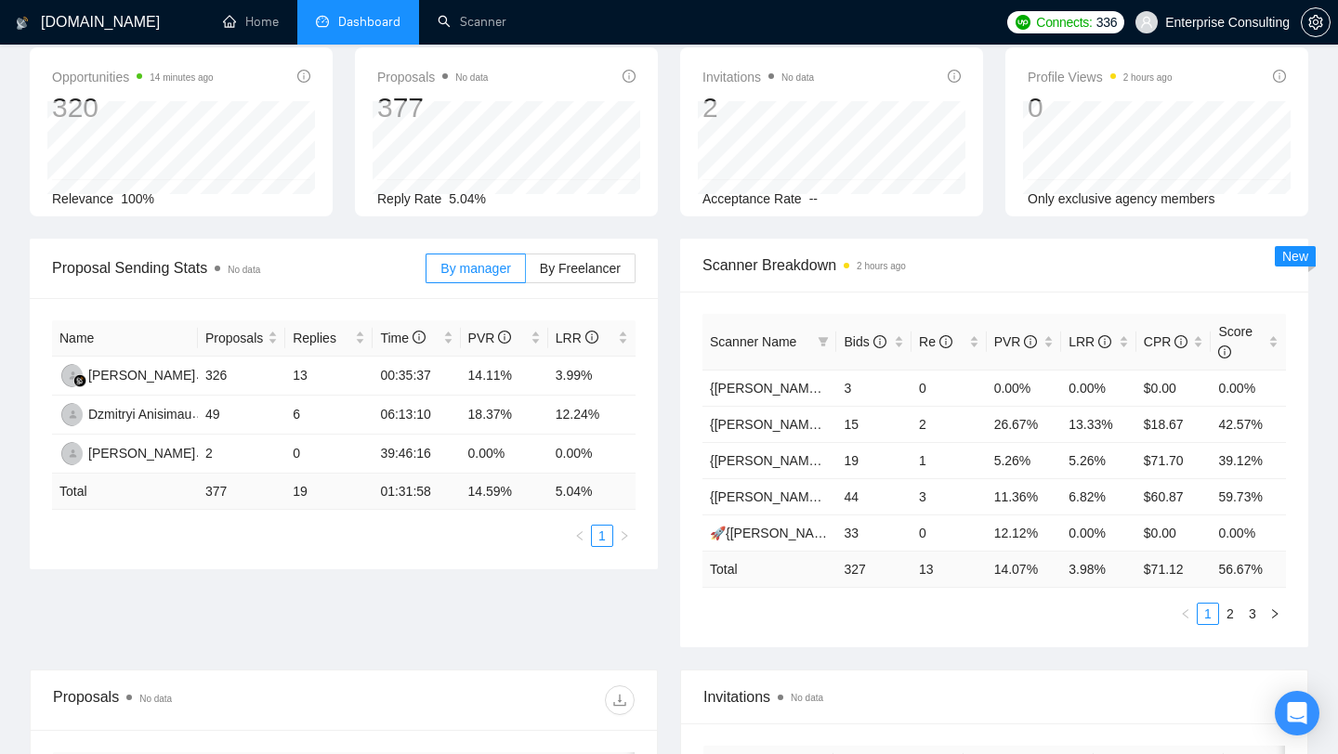
scroll to position [100, 0]
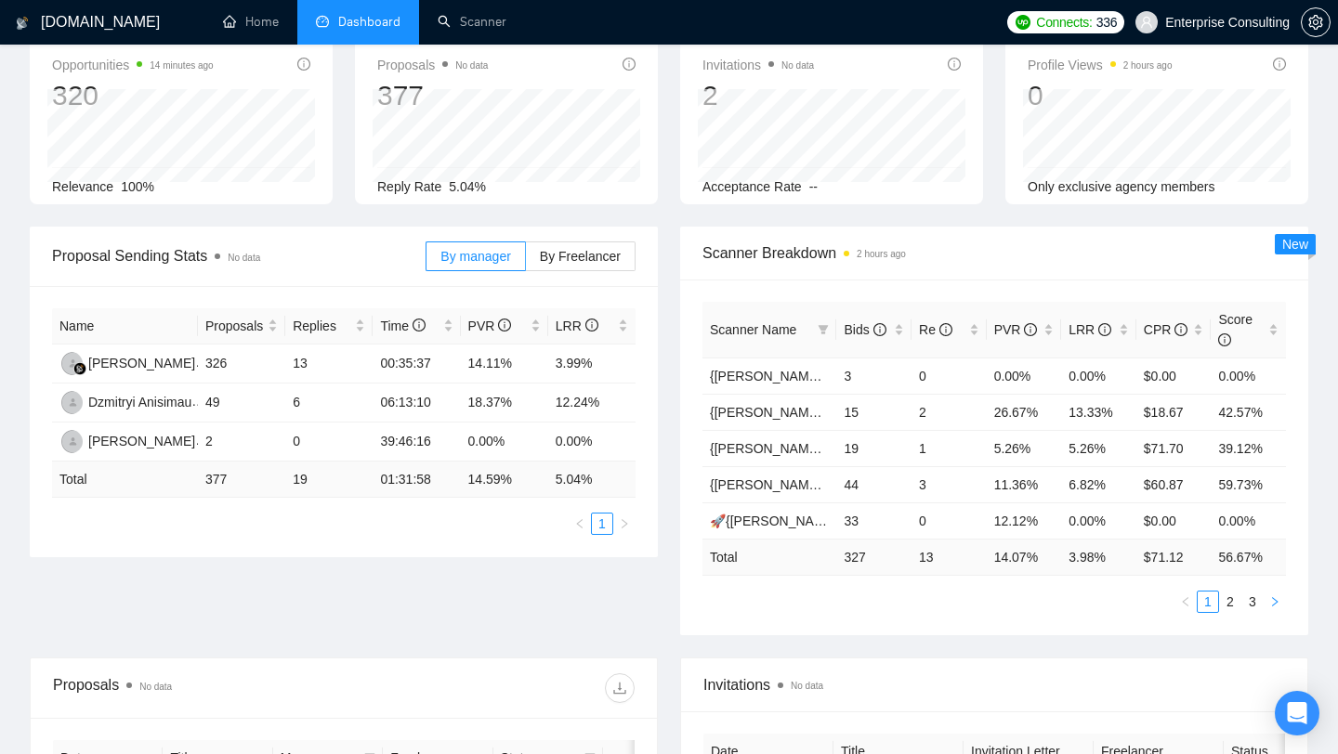
click at [1273, 599] on icon "right" at bounding box center [1274, 601] width 11 height 11
click at [1272, 599] on icon "right" at bounding box center [1274, 601] width 11 height 11
click at [1186, 601] on icon "left" at bounding box center [1185, 601] width 11 height 11
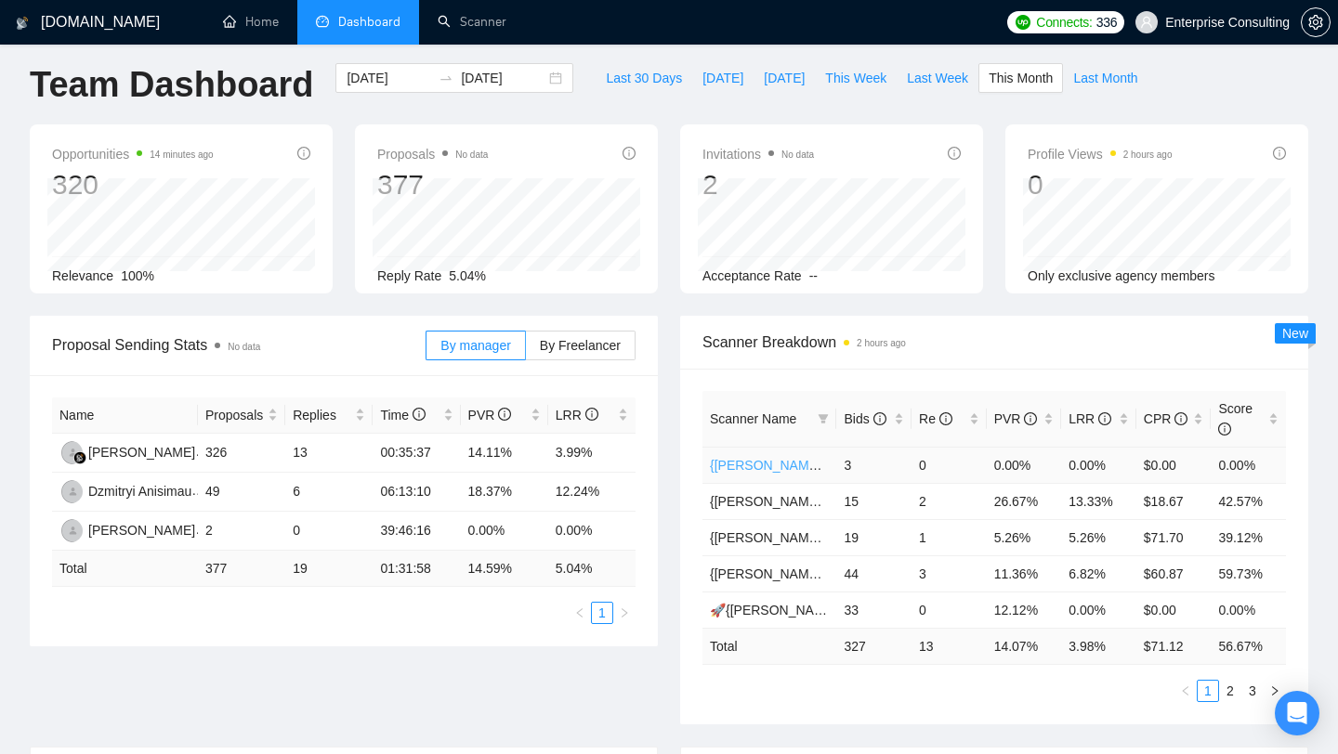
scroll to position [0, 0]
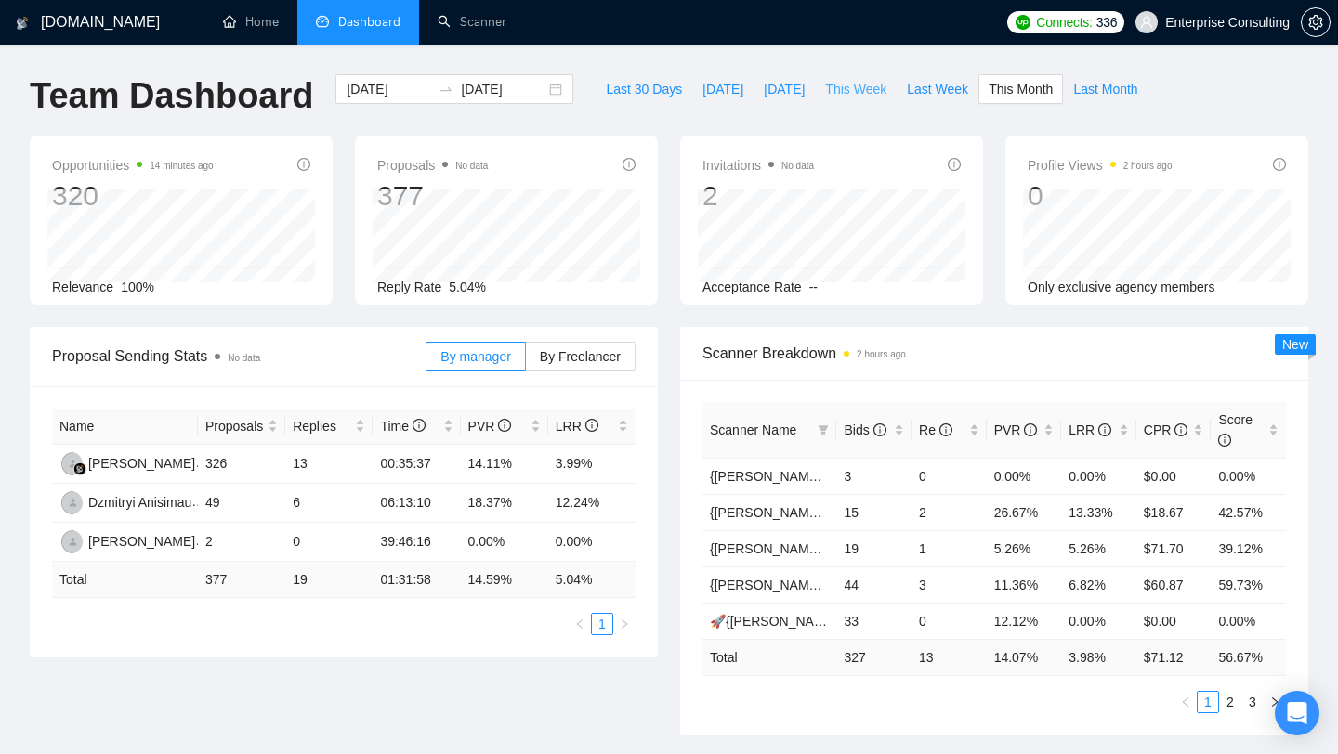
click at [843, 92] on span "This Week" at bounding box center [855, 89] width 61 height 20
type input "2025-08-11"
type input "2025-08-17"
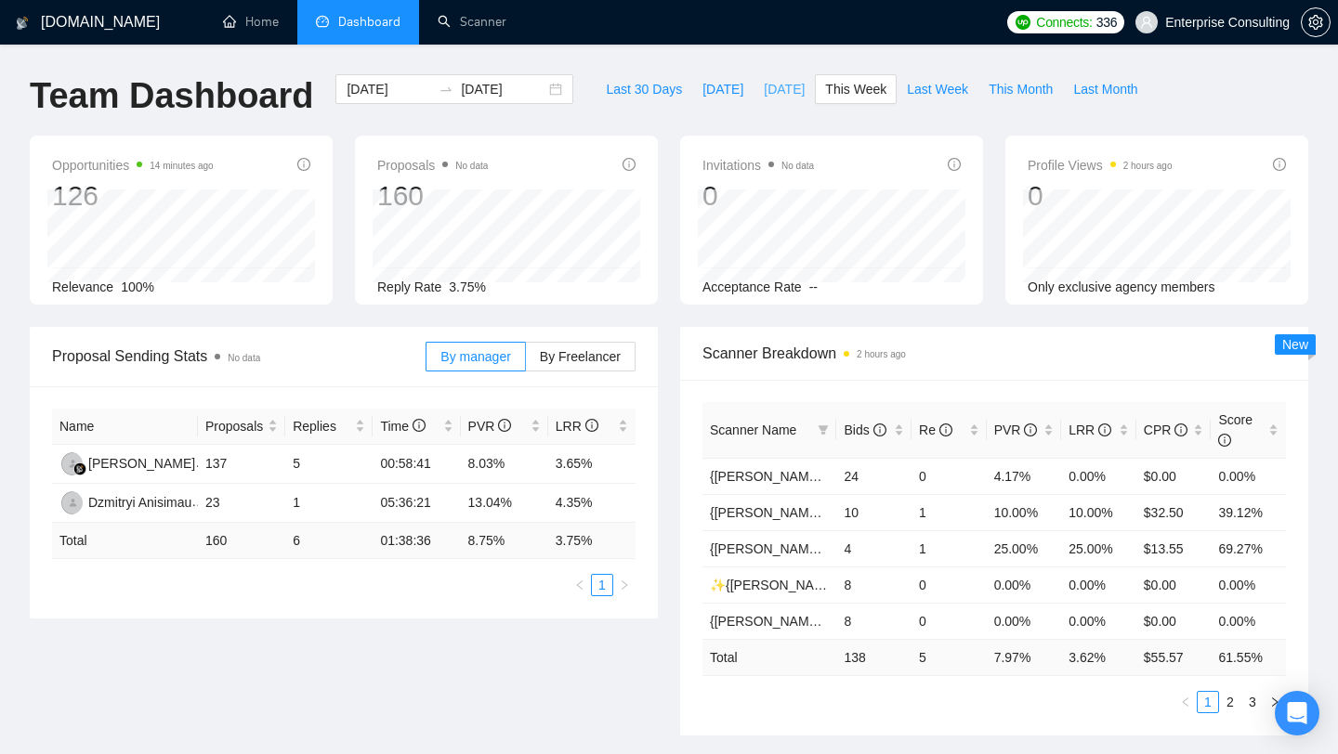
click at [764, 84] on span "Yesterday" at bounding box center [784, 89] width 41 height 20
type input "2025-08-14"
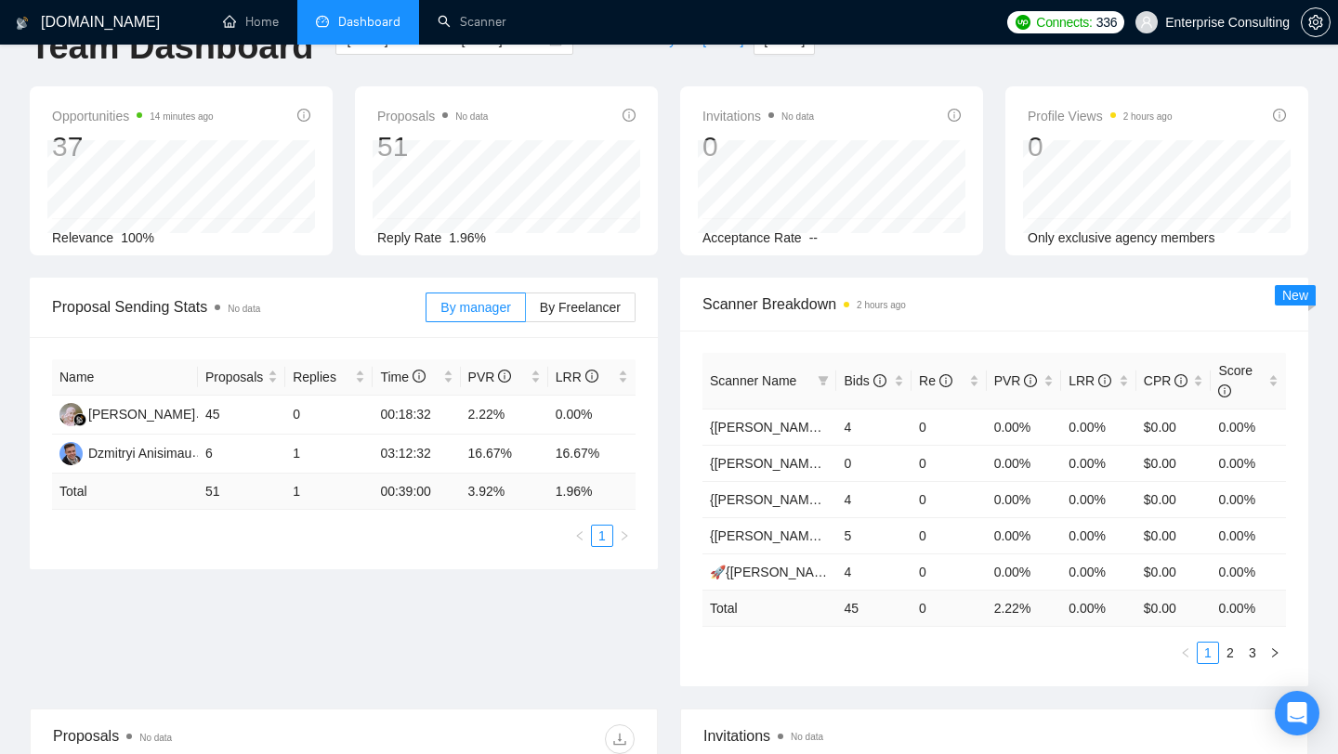
scroll to position [52, 0]
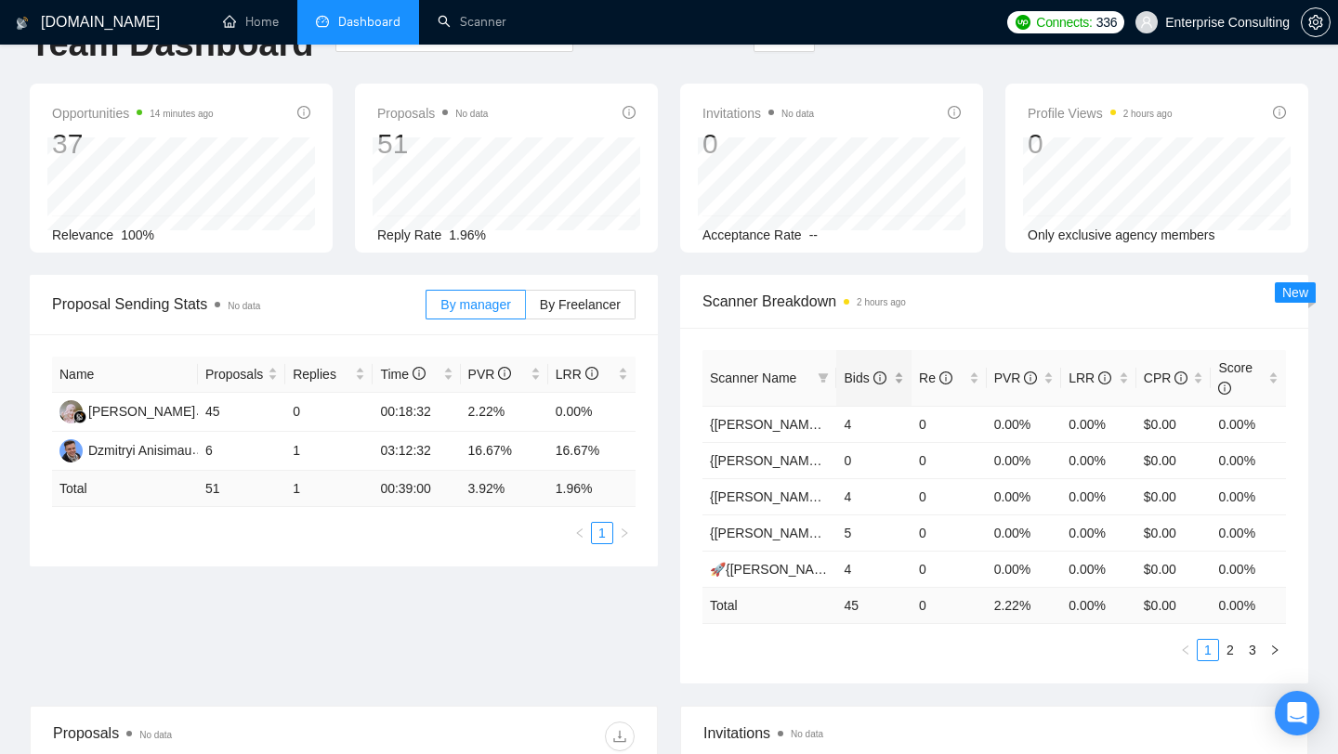
click at [861, 379] on span "Bids" at bounding box center [865, 378] width 42 height 15
click at [759, 427] on link "{ILYA} React/Next.js/Node.js (Long-term, All Niches)" at bounding box center [900, 424] width 380 height 15
click at [759, 461] on link "{Kate}React/Next.js/Node.js (Long-term, All Niches)" at bounding box center [898, 460] width 376 height 15
click at [757, 495] on link "{Kate}C#/.Net WW - best match (0 spent)" at bounding box center [869, 497] width 318 height 15
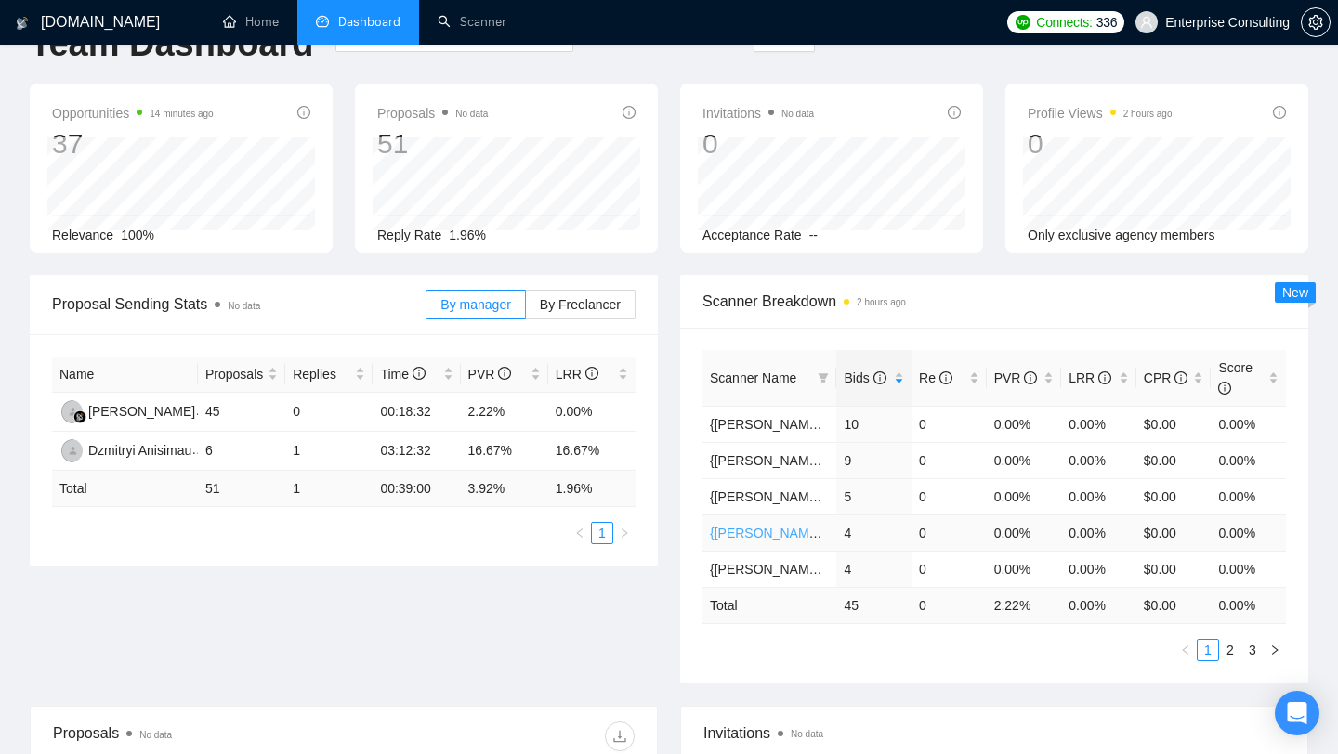
click at [758, 527] on link "{Kate}All stack WW - web" at bounding box center [848, 533] width 276 height 15
click at [758, 569] on link "{Kate}C#/.Net WW - best match" at bounding box center [841, 569] width 263 height 15
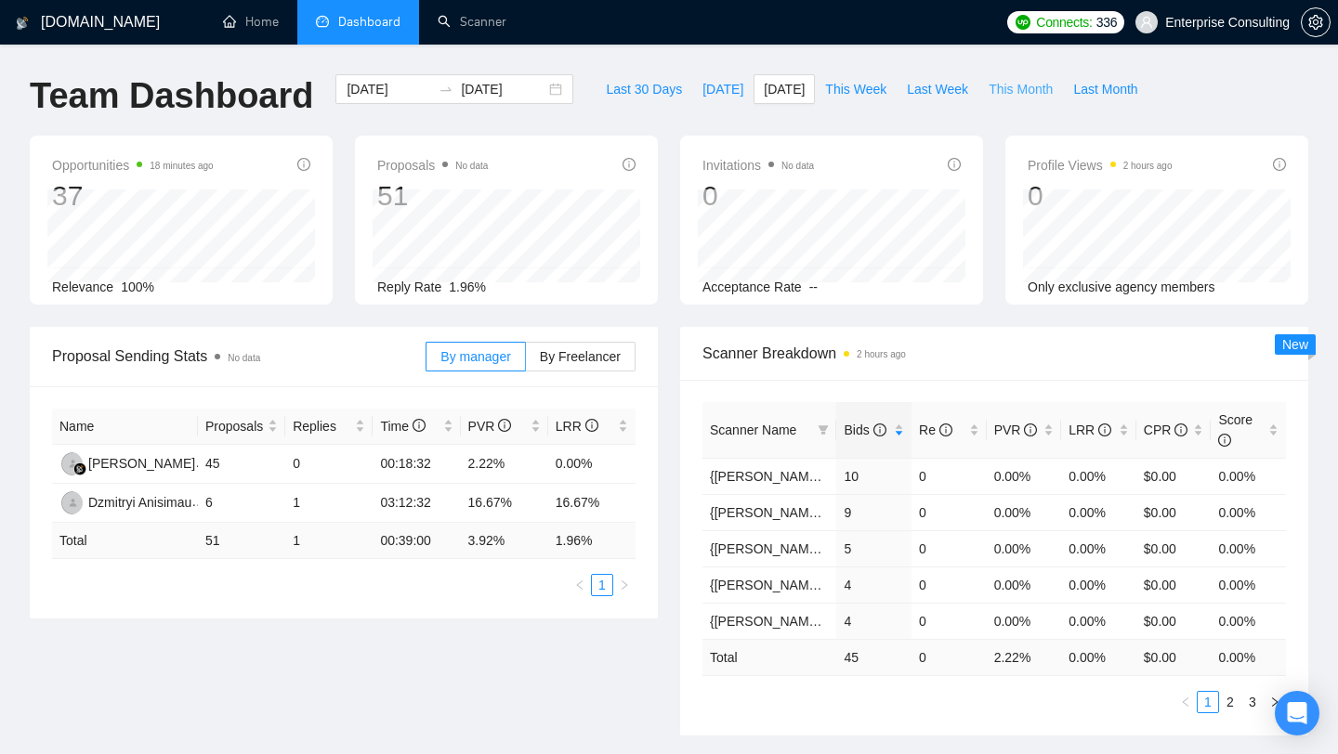
click at [1006, 95] on span "This Month" at bounding box center [1021, 89] width 64 height 20
type input "2025-08-01"
type input "2025-08-31"
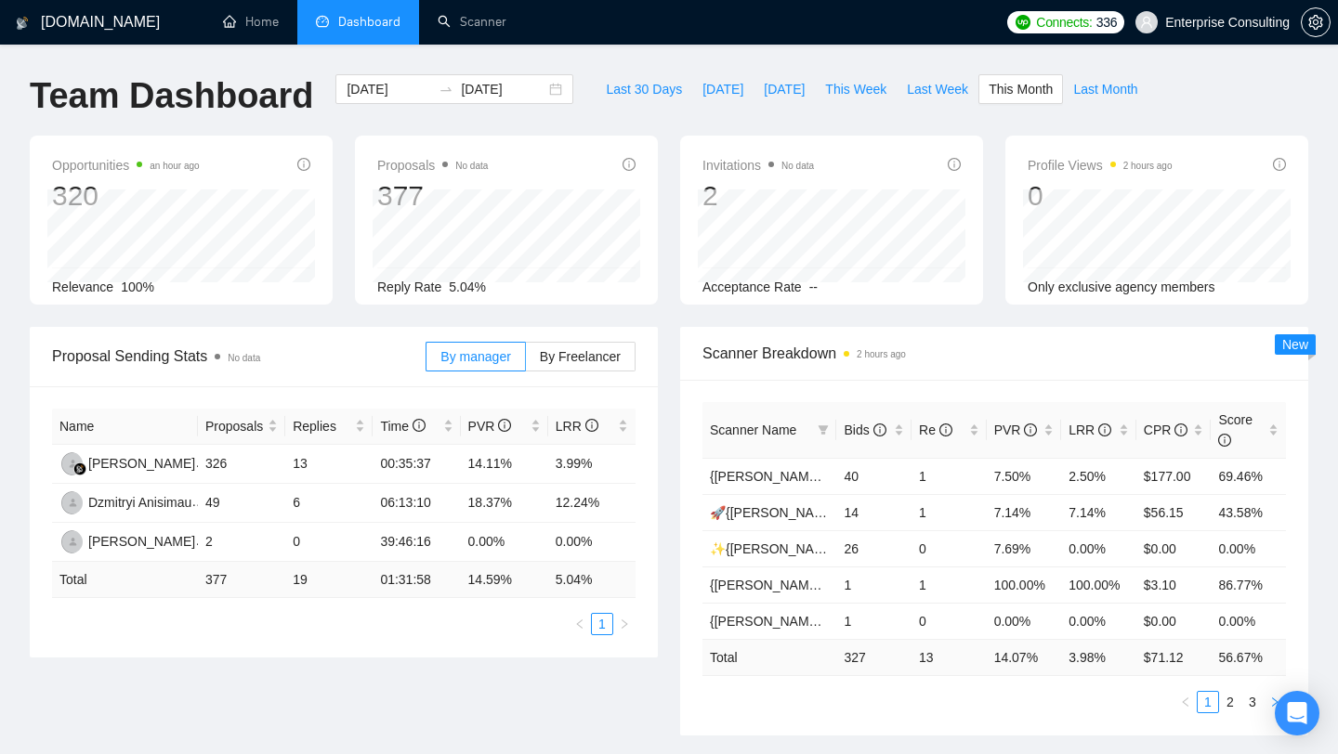
click at [1272, 699] on icon "right" at bounding box center [1275, 702] width 6 height 9
click at [1191, 706] on button "button" at bounding box center [1185, 702] width 22 height 22
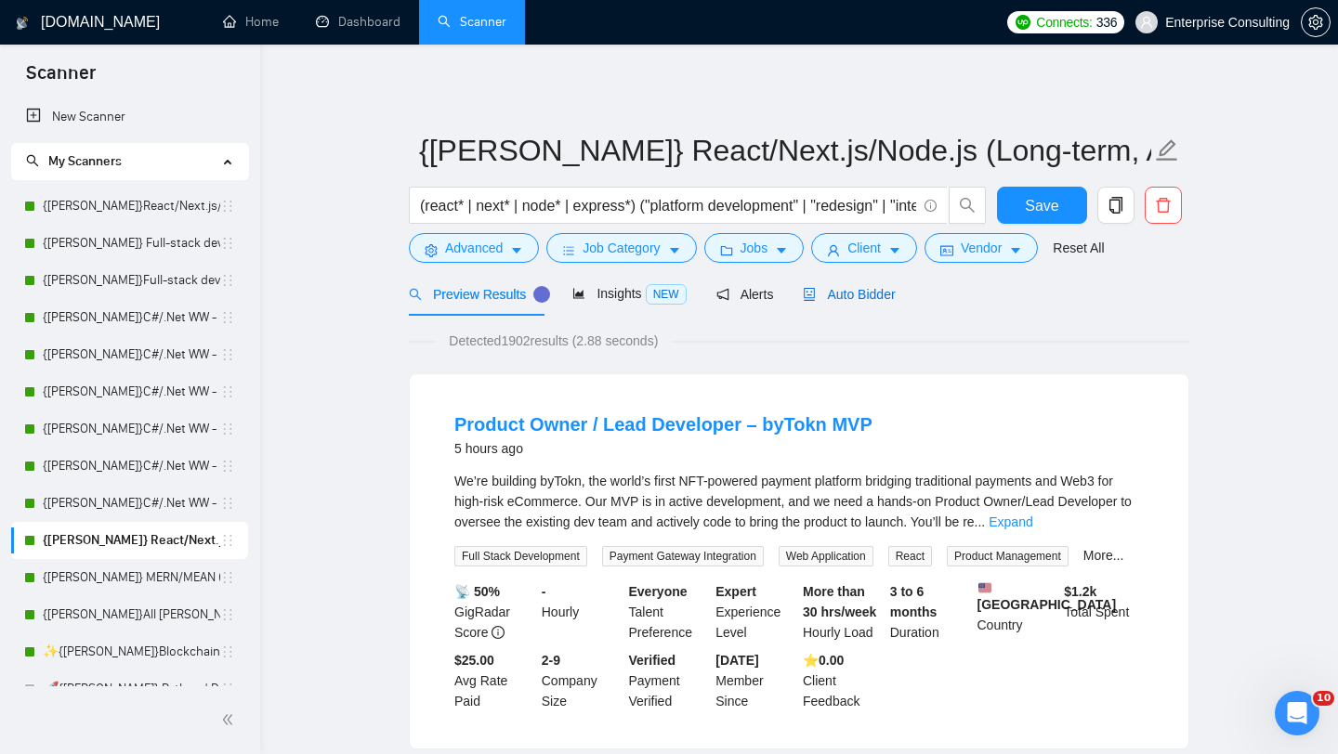
click at [838, 301] on span "Auto Bidder" at bounding box center [849, 294] width 92 height 15
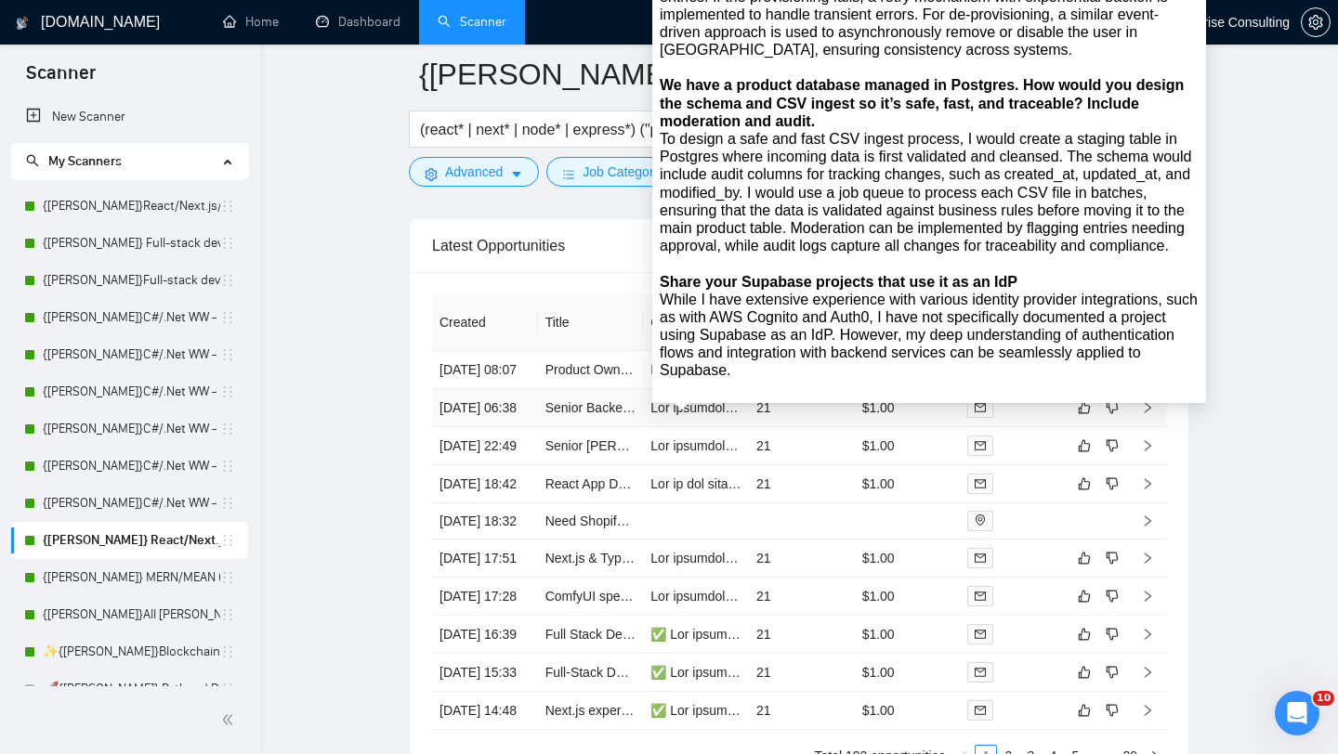
scroll to position [4578, 0]
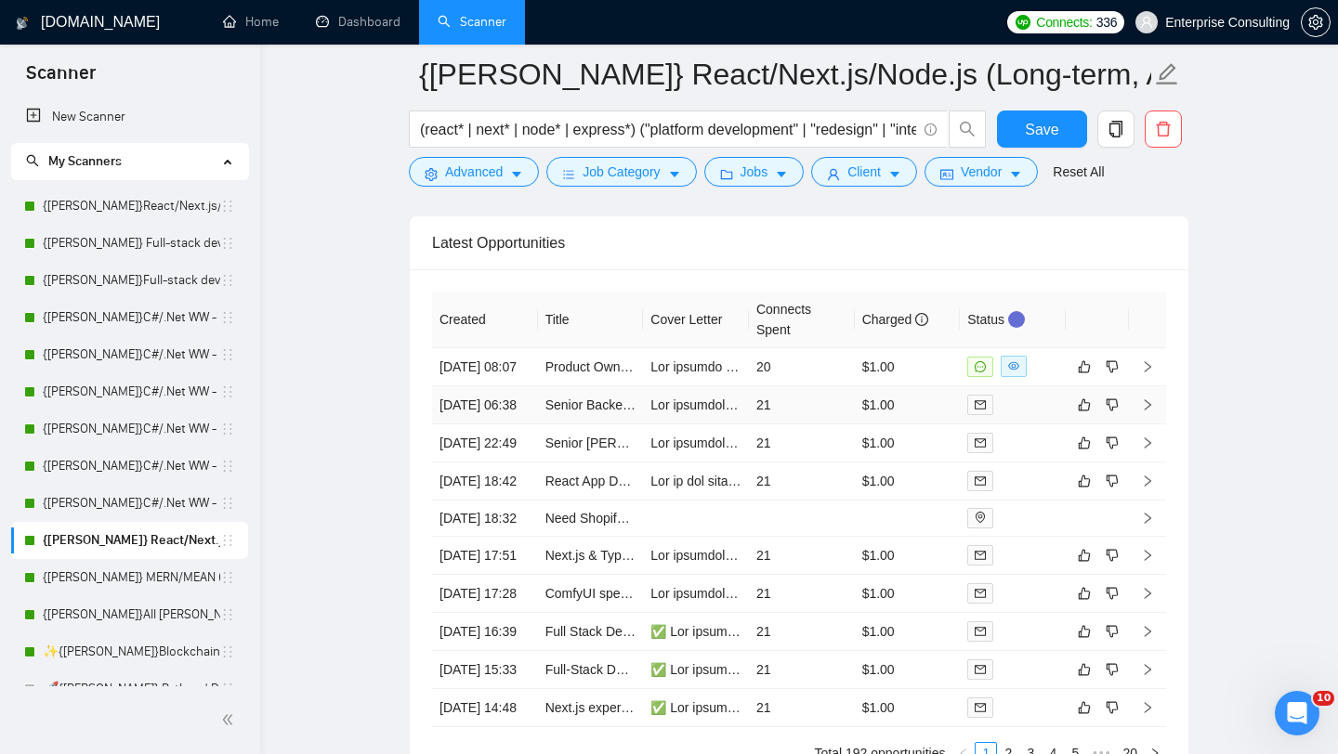
click at [817, 425] on td "21" at bounding box center [802, 406] width 106 height 38
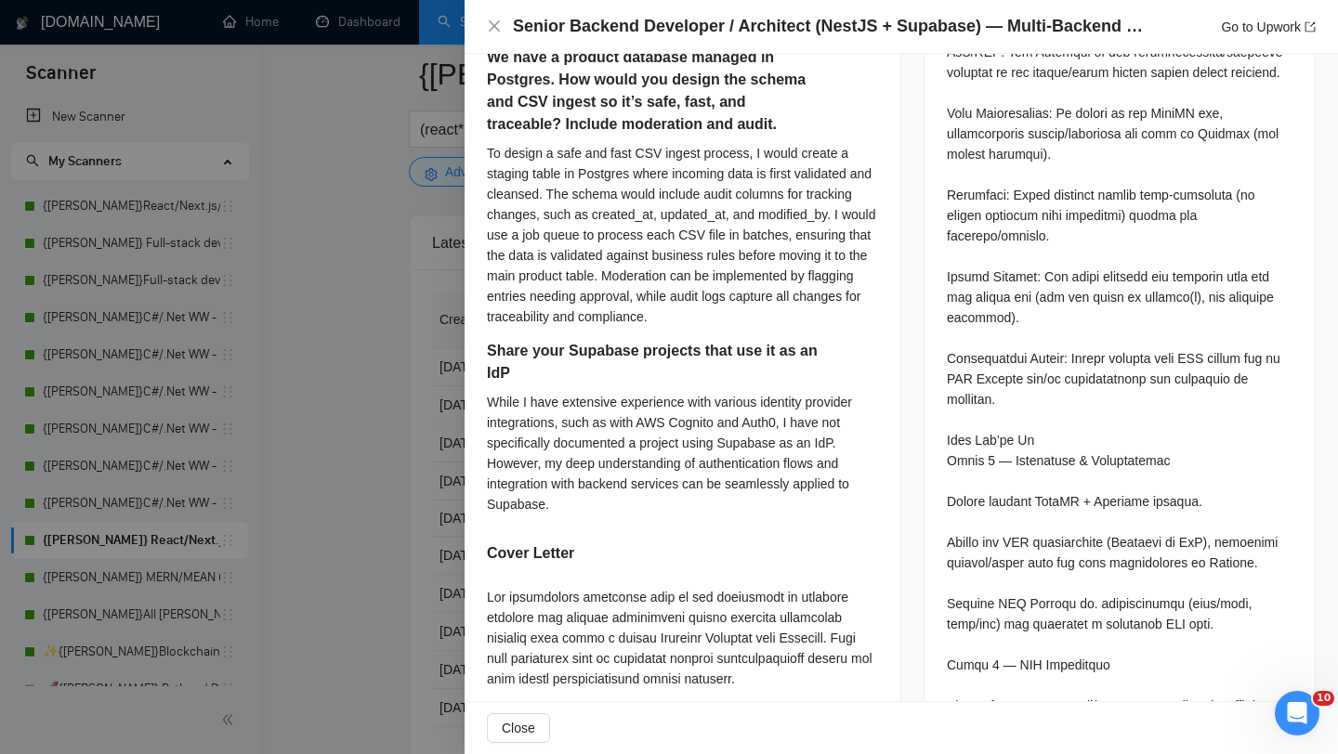
scroll to position [1233, 0]
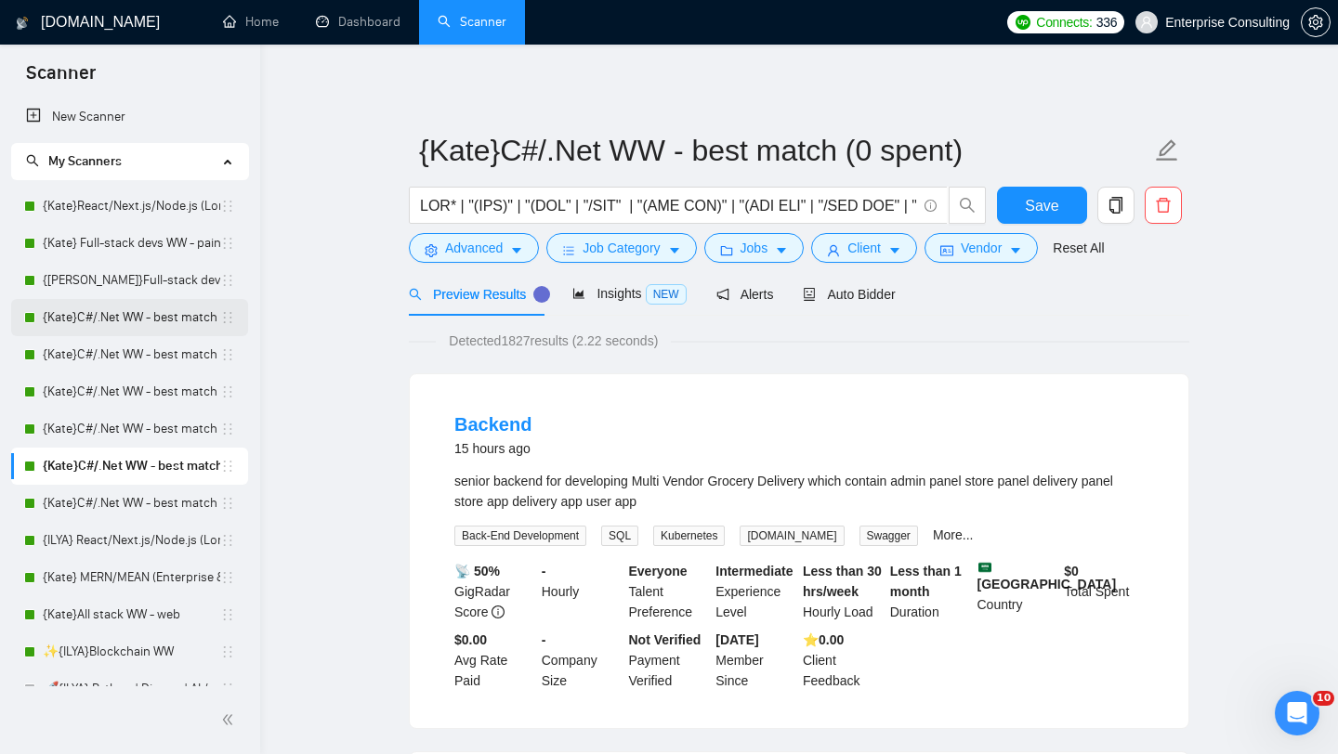
click at [135, 326] on link "{Kate}C#/.Net WW - best match" at bounding box center [131, 317] width 177 height 37
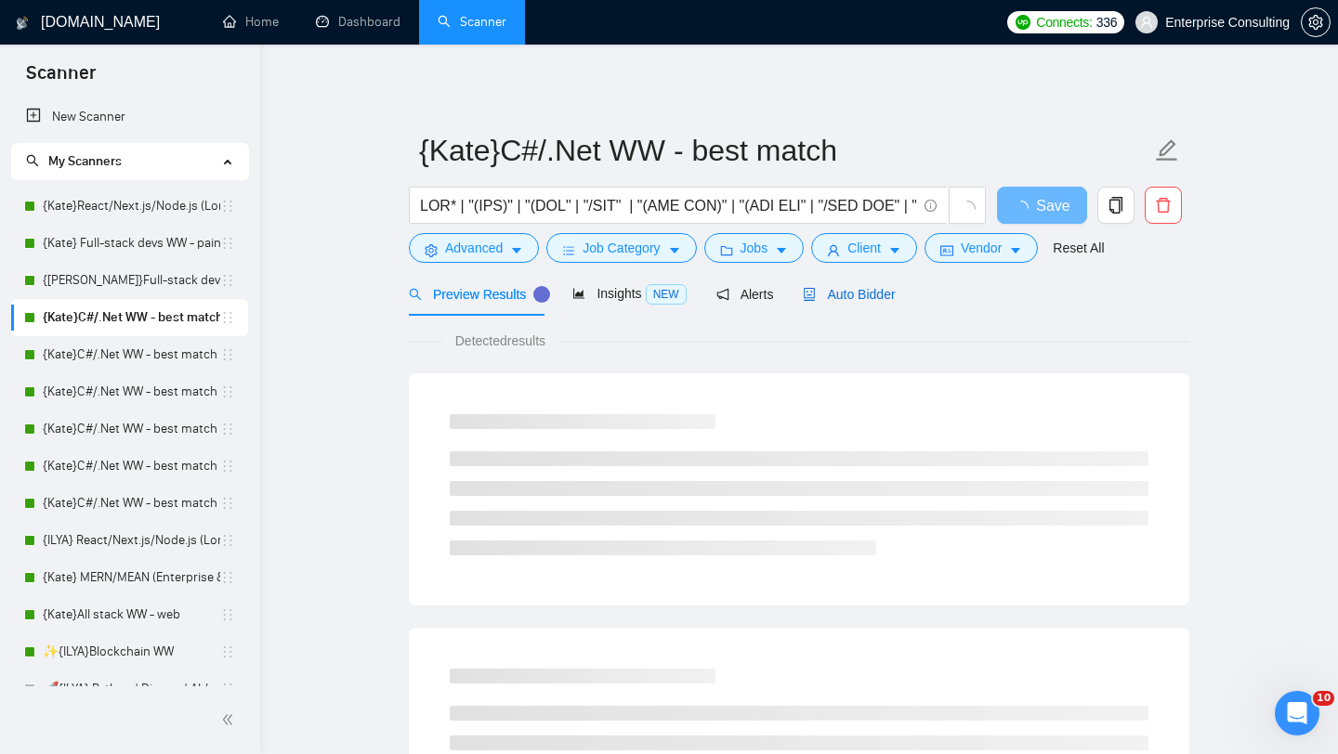
click at [867, 300] on span "Auto Bidder" at bounding box center [849, 294] width 92 height 15
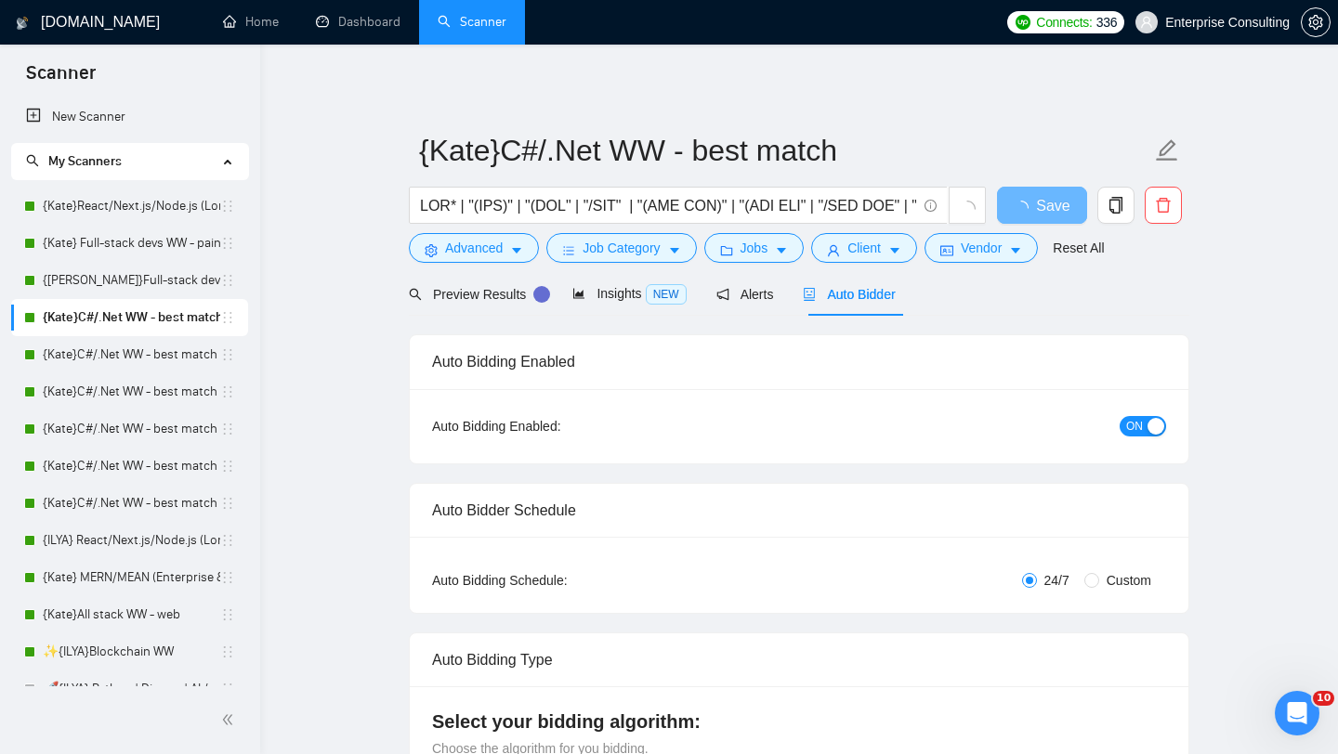
click at [1139, 422] on span "ON" at bounding box center [1134, 426] width 17 height 20
click at [1010, 206] on button "Save" at bounding box center [1042, 205] width 90 height 37
click at [133, 341] on link "{Kate}C#/.Net WW - best match (not preferred location)" at bounding box center [131, 354] width 177 height 37
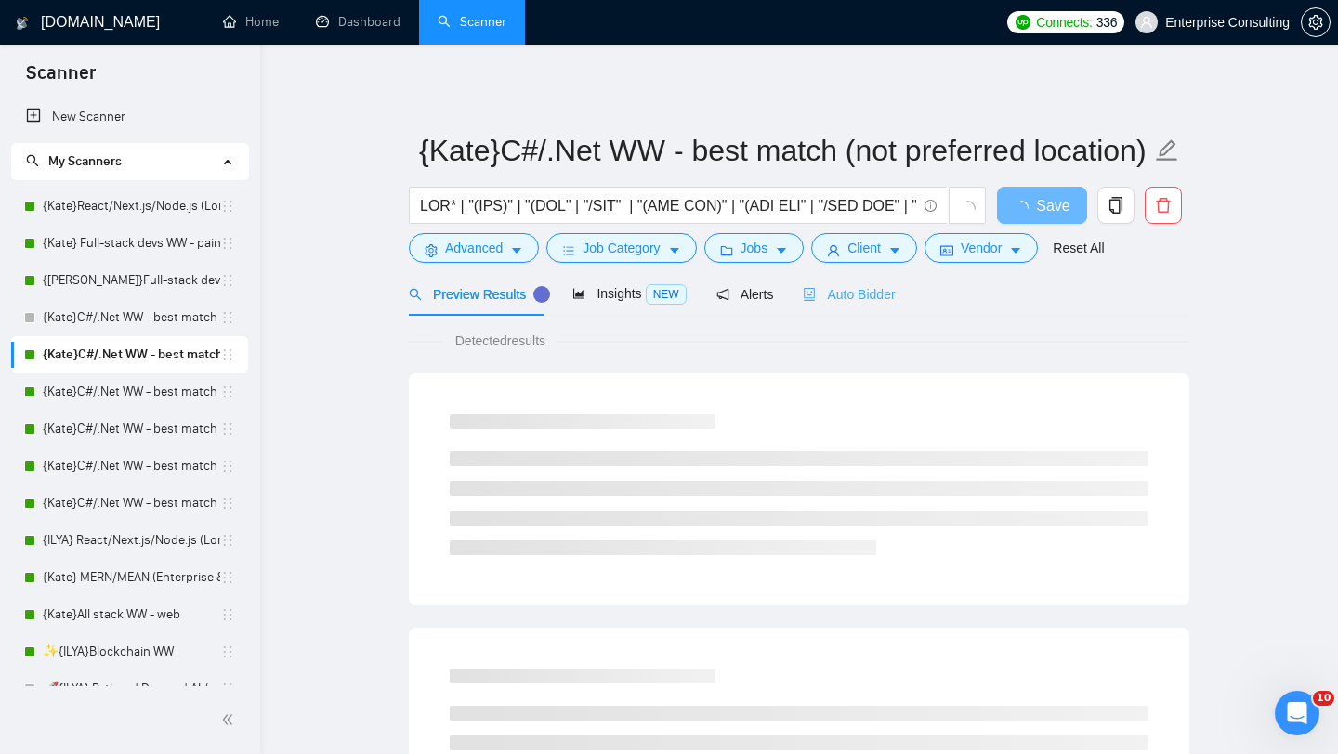
click at [859, 281] on div "Auto Bidder" at bounding box center [849, 294] width 92 height 44
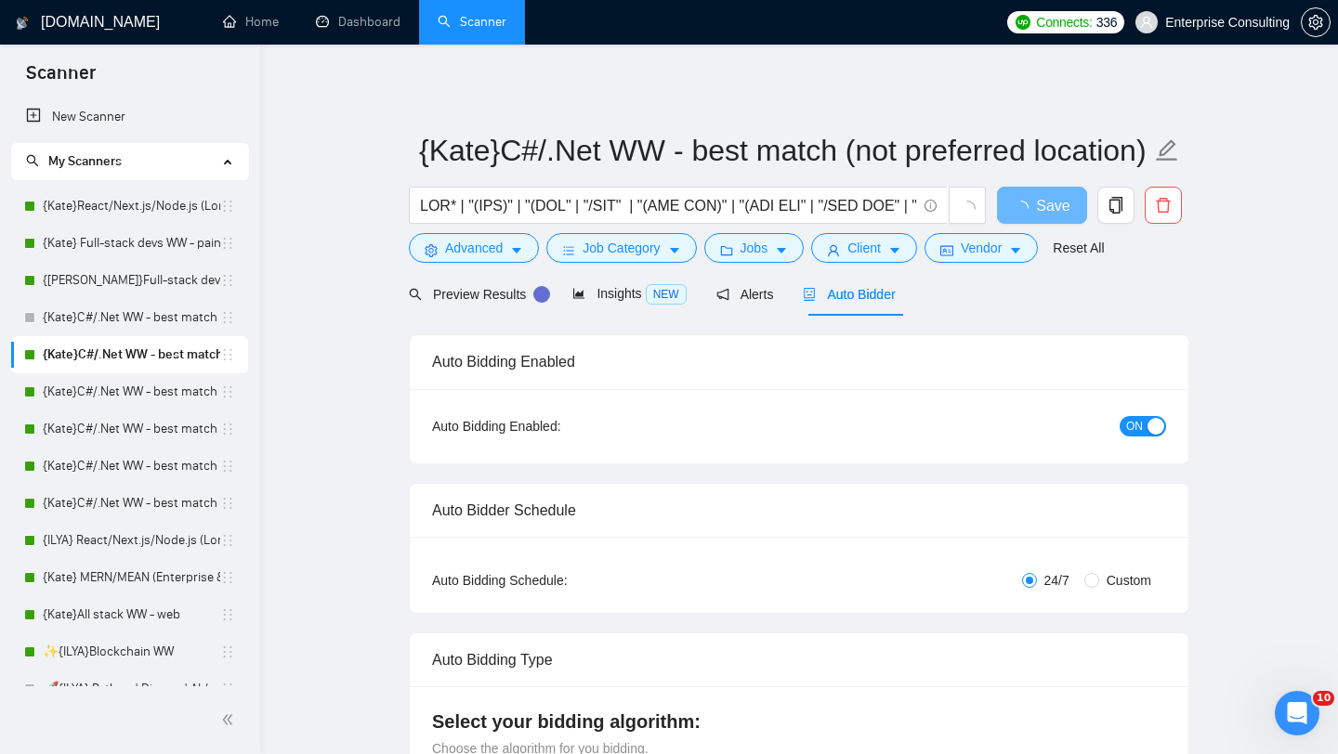
click at [1133, 421] on span "ON" at bounding box center [1134, 426] width 17 height 20
click at [1029, 192] on button "Save" at bounding box center [1042, 205] width 90 height 37
click at [125, 391] on link "{Kate}C#/.Net WW - best match (<1 month)" at bounding box center [131, 392] width 177 height 37
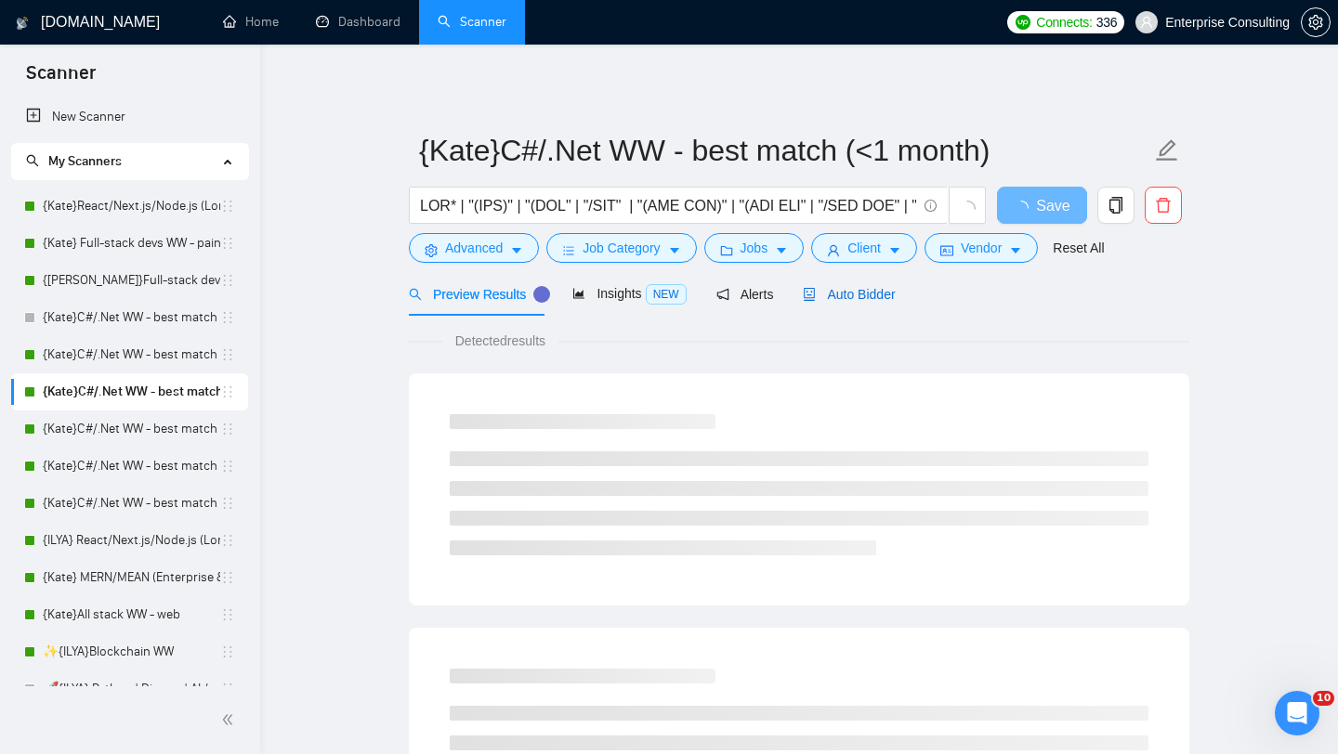
click at [892, 295] on span "Auto Bidder" at bounding box center [849, 294] width 92 height 15
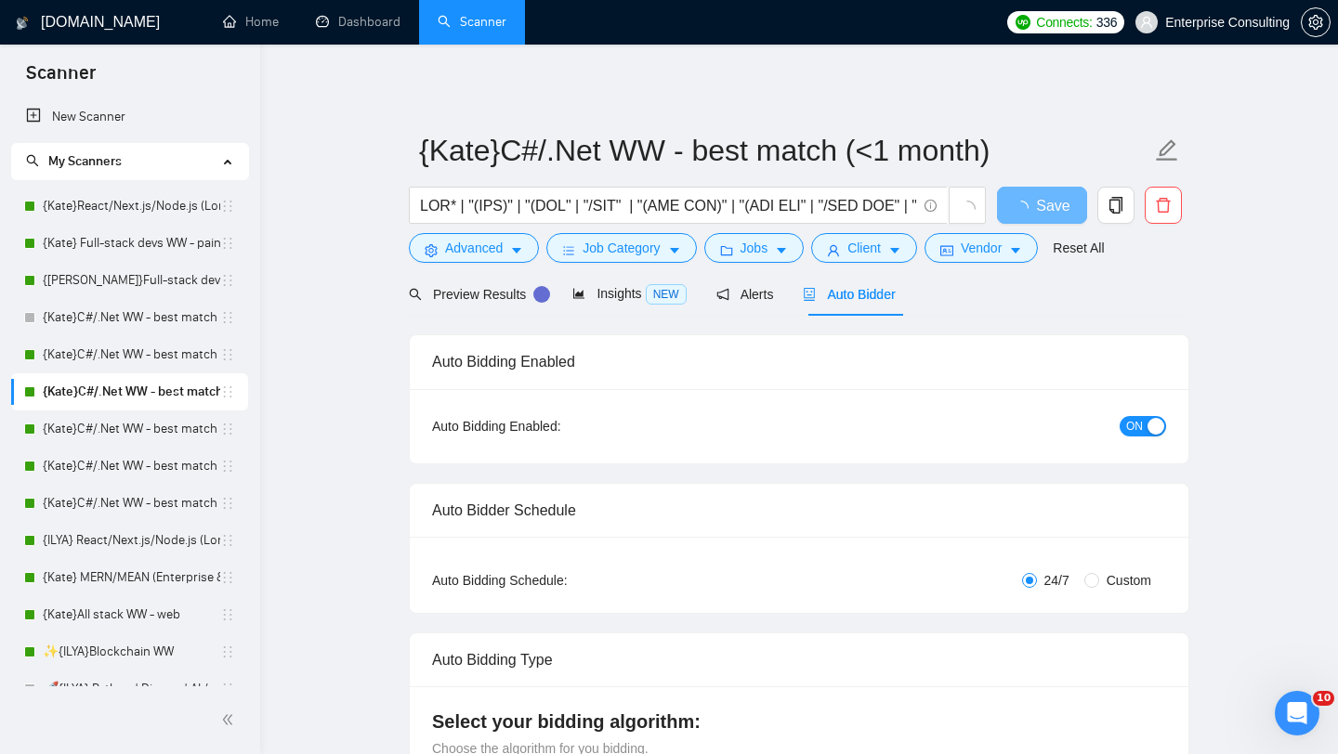
click at [1145, 423] on button "ON" at bounding box center [1143, 426] width 46 height 20
click at [1146, 425] on button "ON" at bounding box center [1143, 426] width 46 height 20
click at [1007, 193] on button "Save" at bounding box center [1042, 205] width 90 height 37
click at [129, 432] on link "{Kate}C#/.Net WW - best match (<1 month, not preferred location)" at bounding box center [131, 429] width 177 height 37
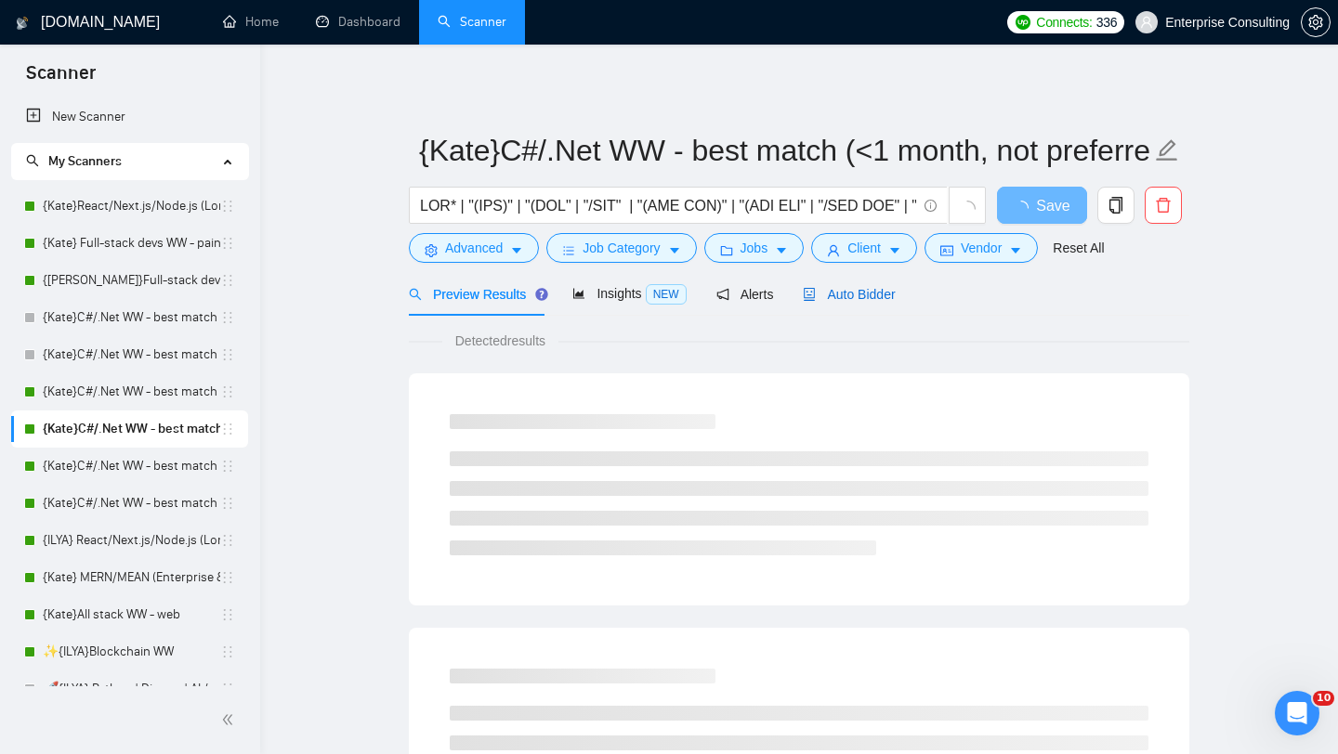
click at [844, 303] on div "Auto Bidder" at bounding box center [849, 294] width 92 height 20
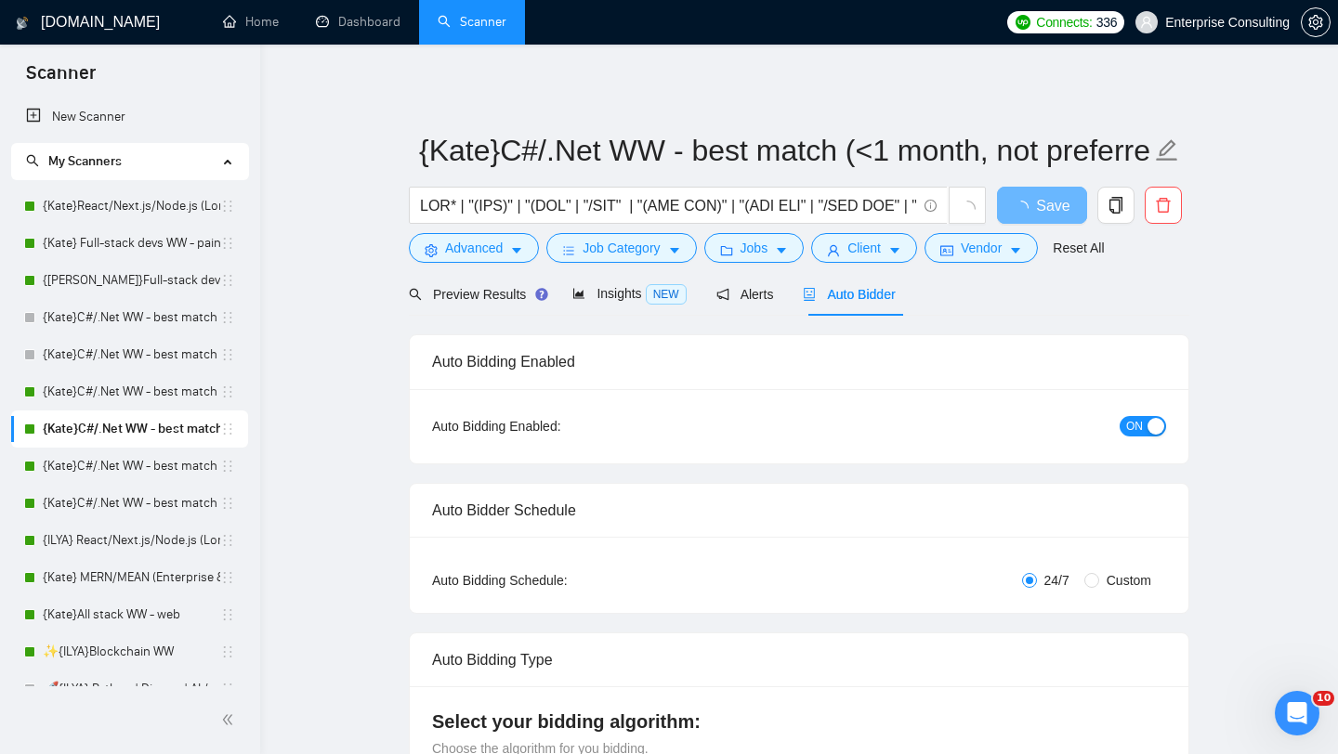
click at [1144, 430] on button "ON" at bounding box center [1143, 426] width 46 height 20
click at [1034, 205] on span "Save" at bounding box center [1041, 205] width 33 height 23
click at [1129, 426] on span "ON" at bounding box center [1134, 426] width 17 height 20
click at [1019, 207] on button "Save" at bounding box center [1042, 205] width 90 height 37
click at [158, 468] on link "{Kate}C#/.Net WW - best match (0 spent)" at bounding box center [131, 466] width 177 height 37
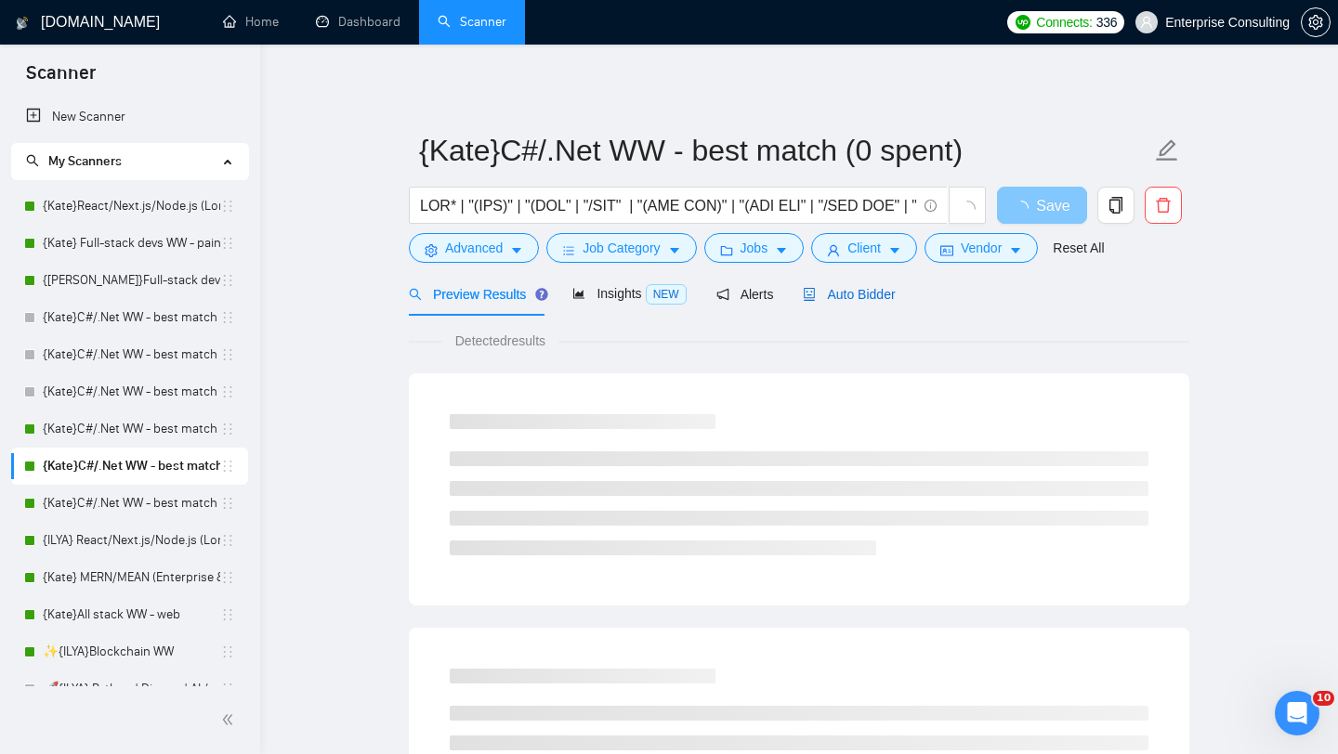
click at [856, 302] on div "Auto Bidder" at bounding box center [849, 294] width 92 height 20
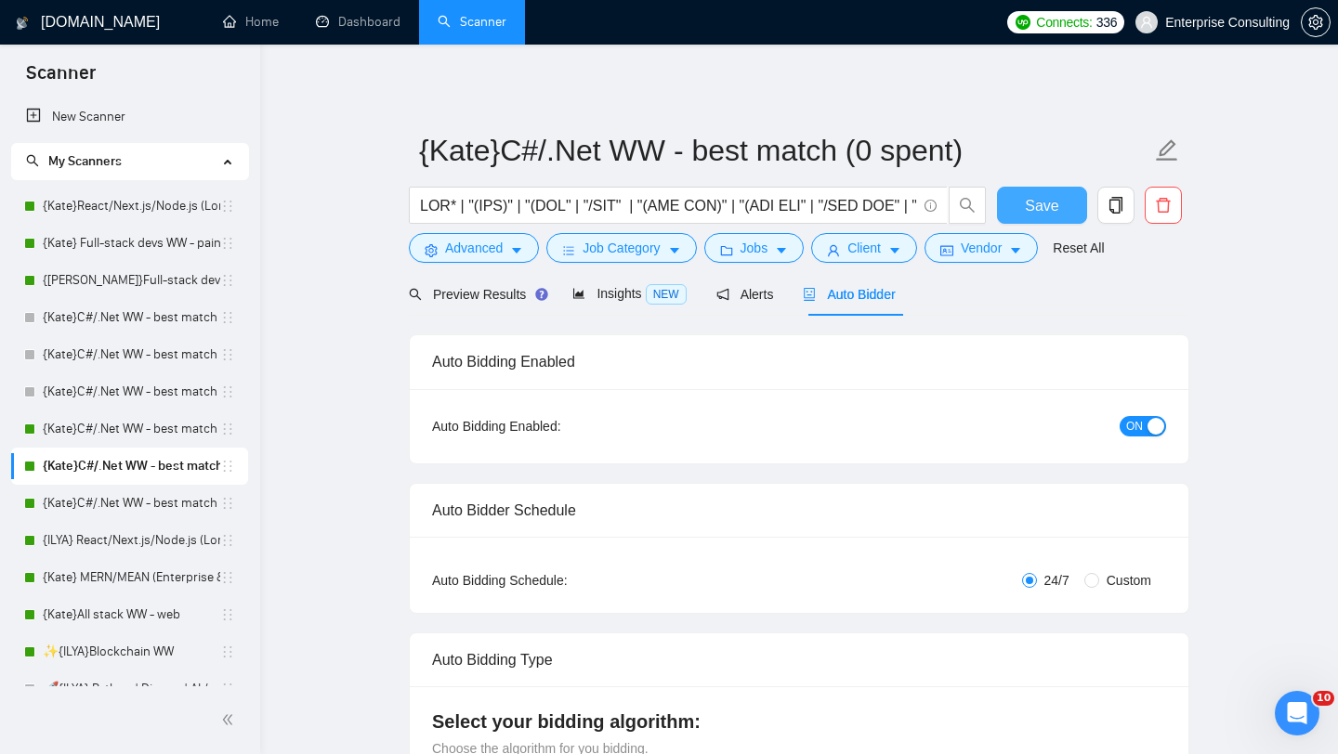
click at [1144, 428] on button "ON" at bounding box center [1143, 426] width 46 height 20
click at [1044, 208] on span "Save" at bounding box center [1041, 205] width 33 height 23
click at [133, 500] on link "{Kate}C#/.Net WW - best match (0 spent, not preferred location)" at bounding box center [131, 503] width 177 height 37
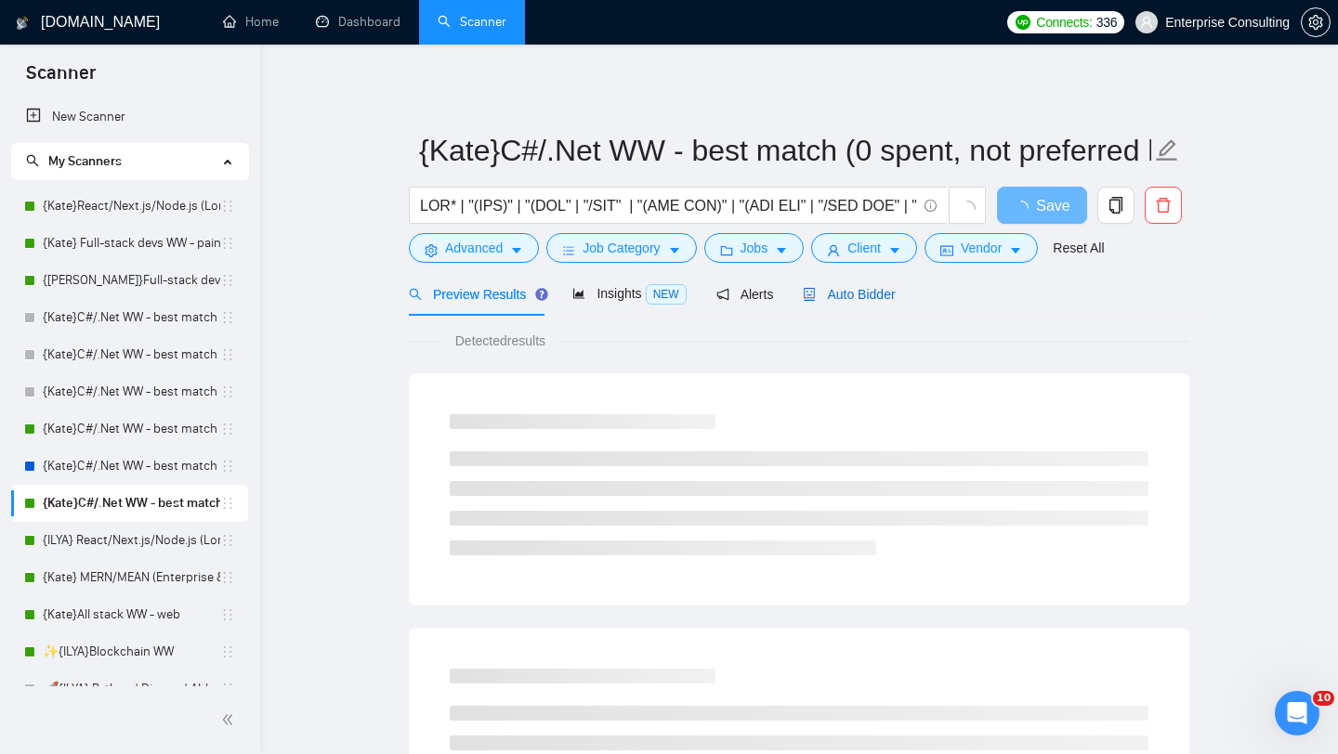
click at [854, 303] on div "Auto Bidder" at bounding box center [849, 294] width 92 height 20
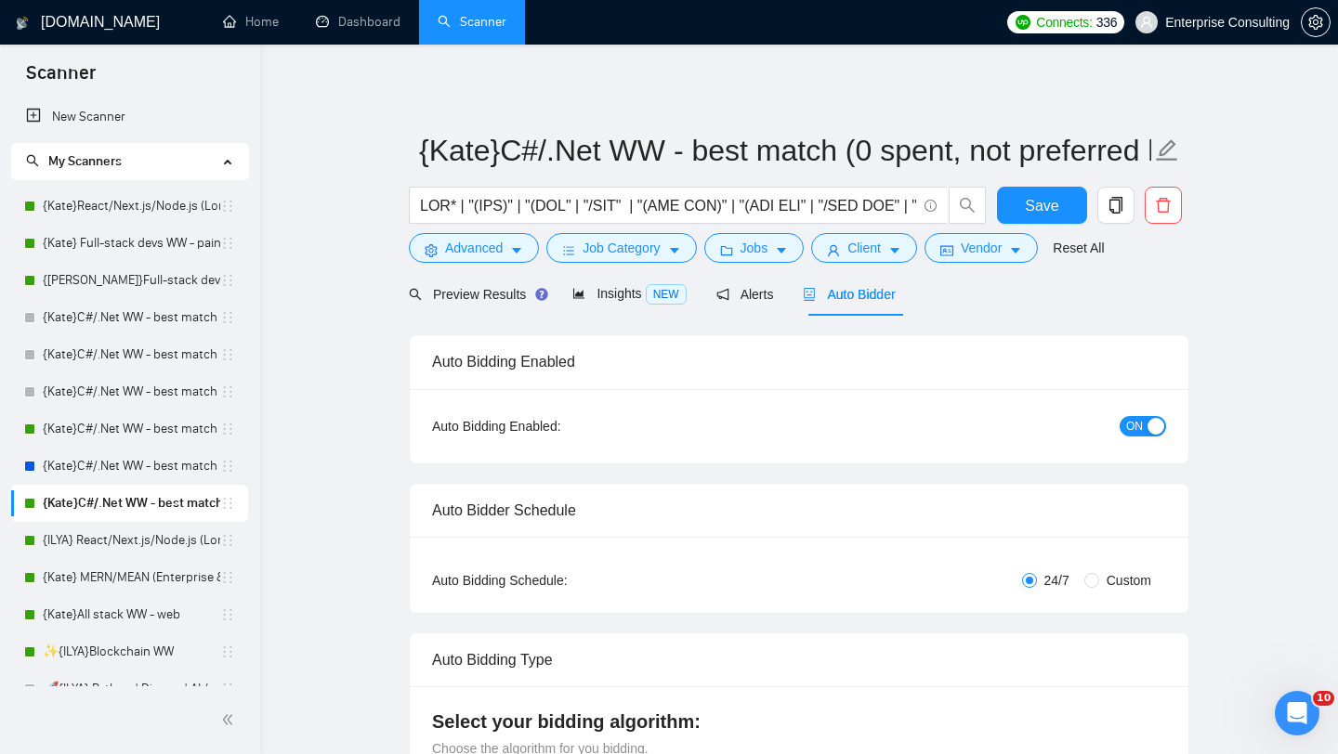
click at [1141, 426] on span "ON" at bounding box center [1134, 426] width 17 height 20
click at [1046, 203] on div "Reset all filters" at bounding box center [1087, 213] width 100 height 32
click at [1012, 204] on button "Save" at bounding box center [1042, 205] width 90 height 37
click at [122, 422] on link "{Kate}C#/.Net WW - best match (<1 month, not preferred location)" at bounding box center [131, 429] width 177 height 37
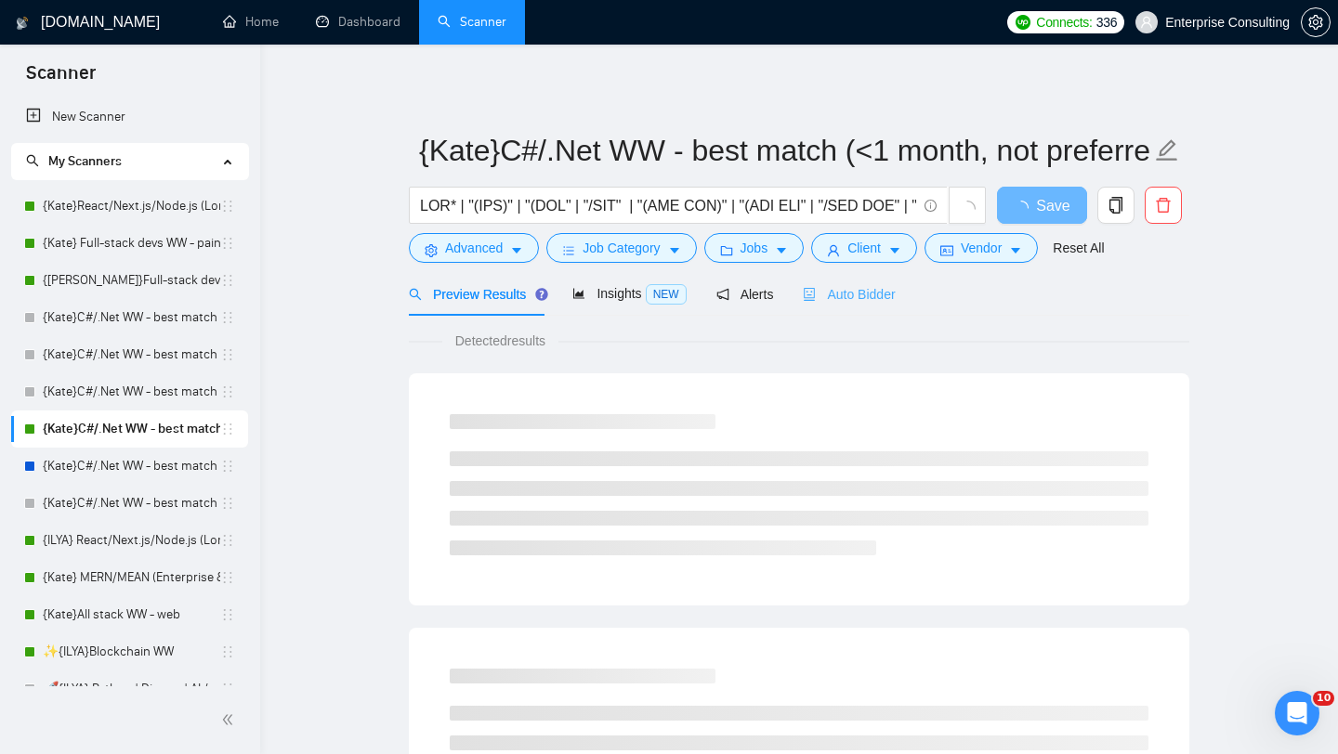
click at [864, 281] on div "Auto Bidder" at bounding box center [849, 294] width 92 height 44
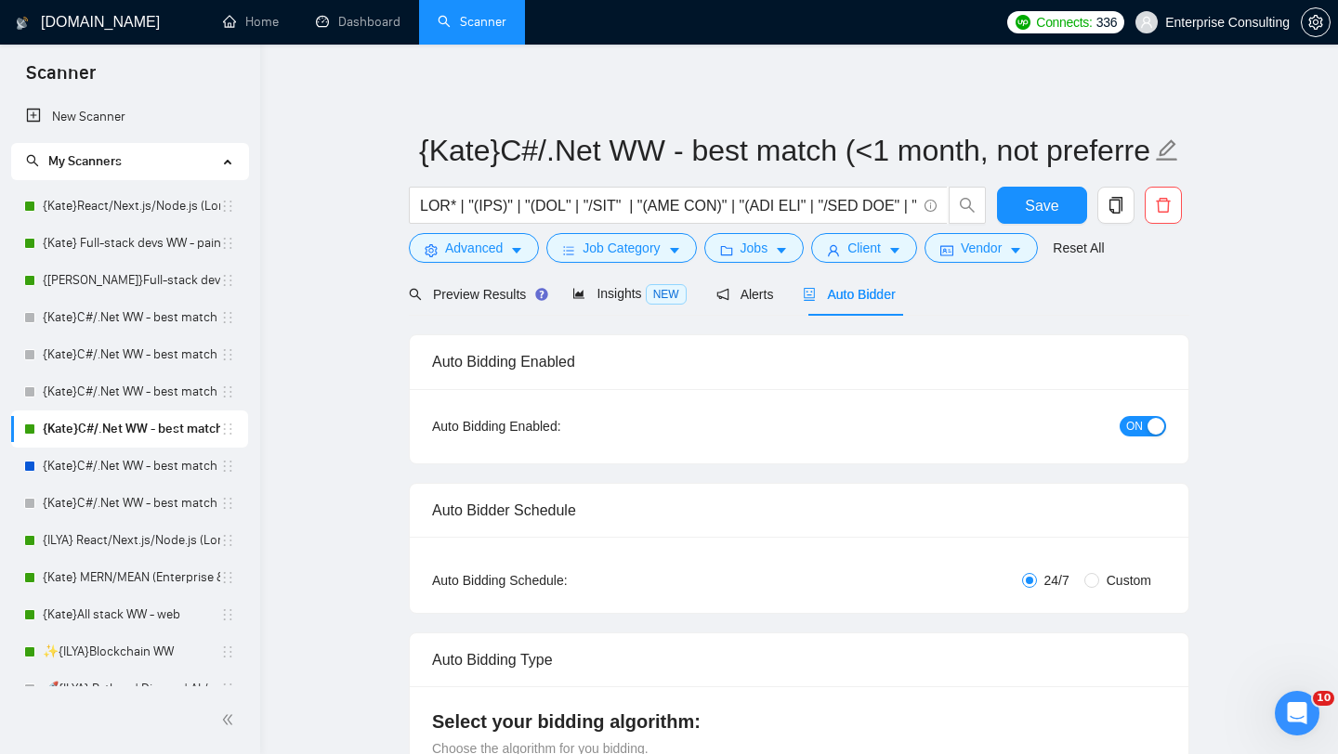
click at [1137, 426] on span "ON" at bounding box center [1134, 426] width 17 height 20
click at [1040, 207] on span "Save" at bounding box center [1041, 205] width 33 height 23
click at [97, 467] on link "{Kate}C#/.Net WW - best match (0 spent)" at bounding box center [131, 466] width 177 height 37
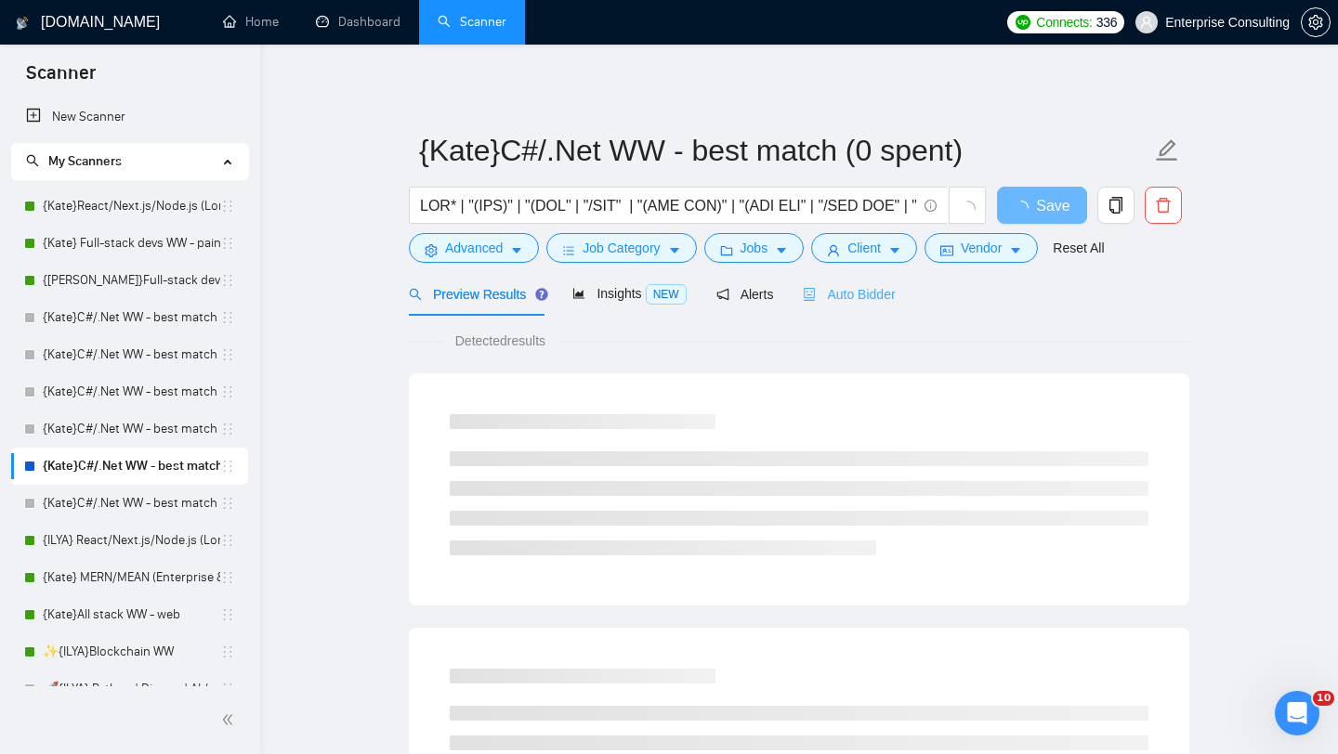
click at [866, 273] on div "Auto Bidder" at bounding box center [849, 294] width 92 height 44
